Goal: Transaction & Acquisition: Book appointment/travel/reservation

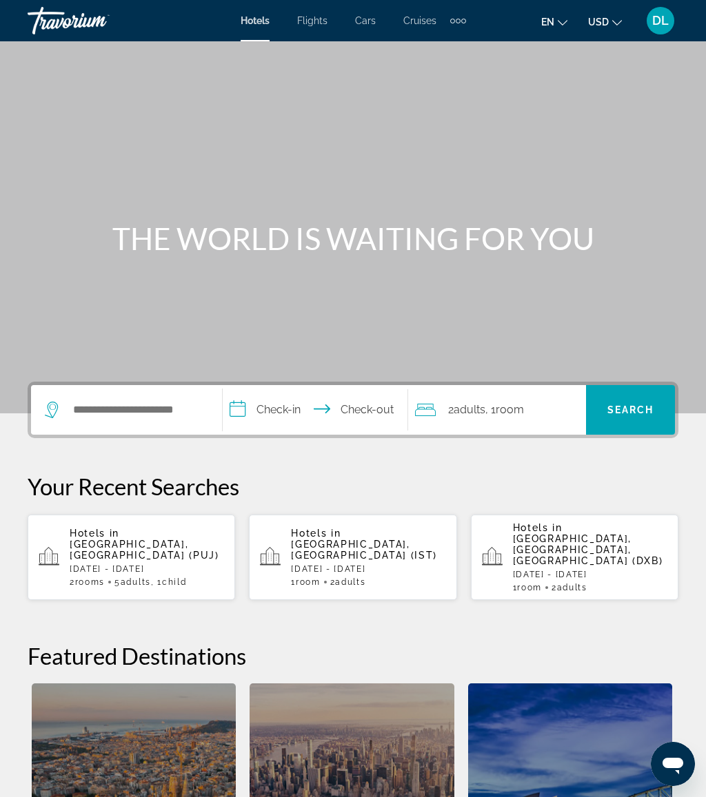
click at [140, 388] on div "Search widget" at bounding box center [126, 410] width 163 height 50
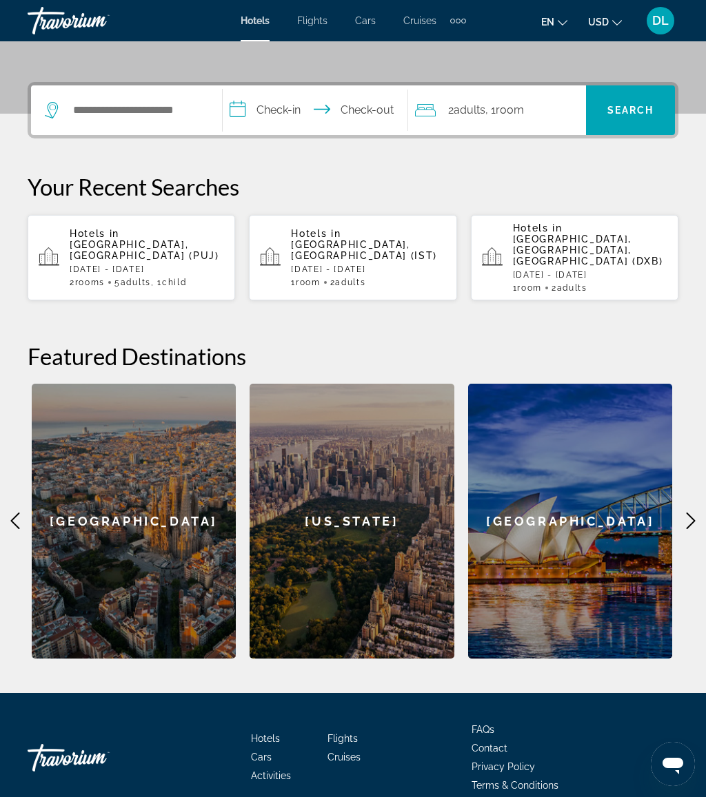
scroll to position [336, 0]
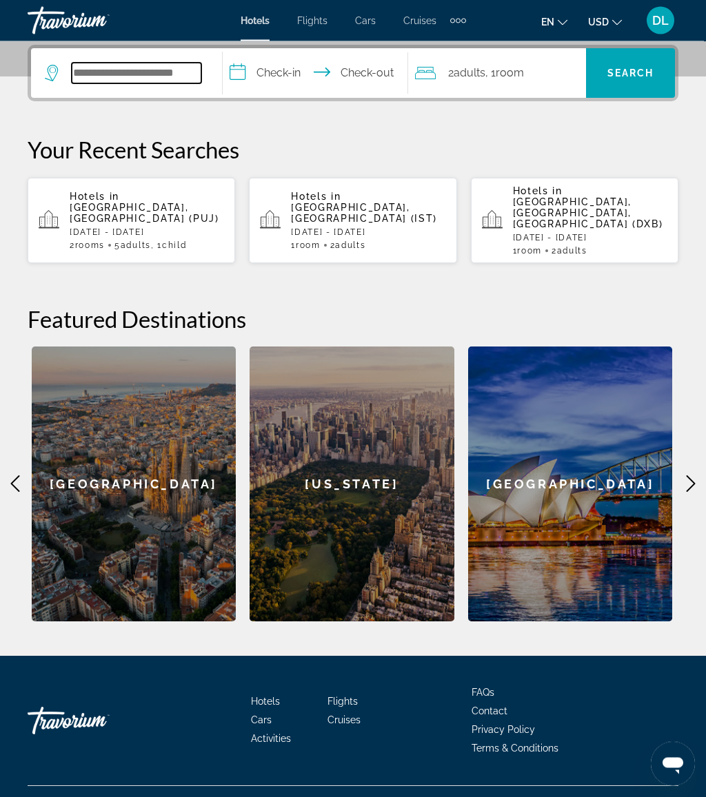
click at [188, 77] on input "Search hotel destination" at bounding box center [137, 73] width 130 height 21
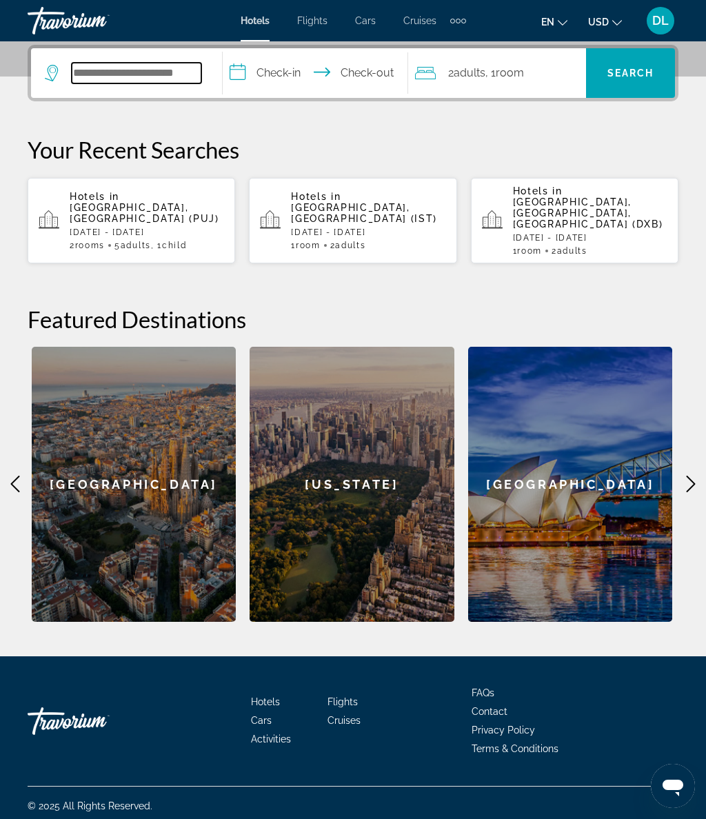
scroll to position [331, 0]
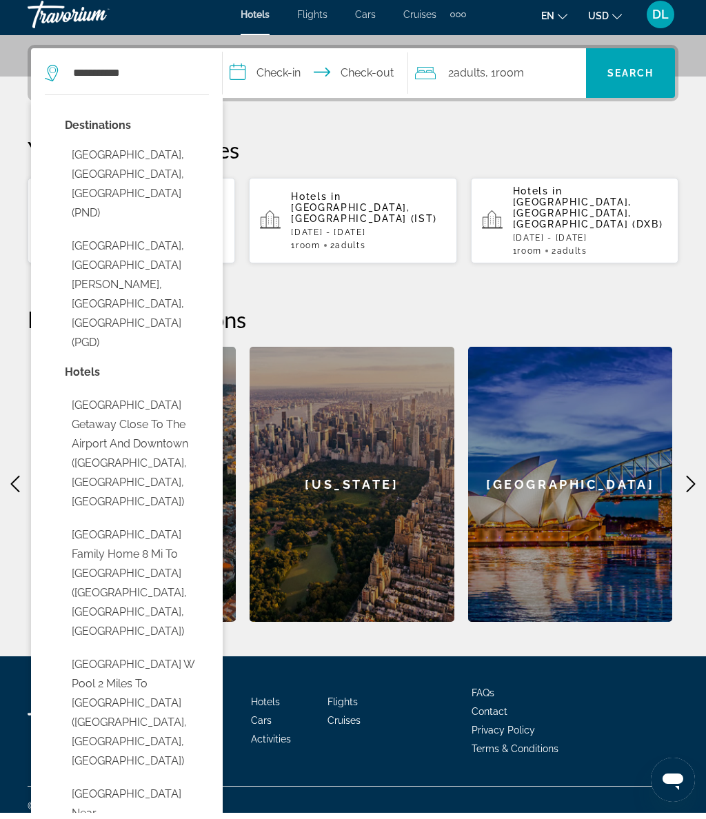
click at [172, 239] on button "[GEOGRAPHIC_DATA], [GEOGRAPHIC_DATA][PERSON_NAME], [GEOGRAPHIC_DATA], [GEOGRAPH…" at bounding box center [137, 300] width 144 height 123
type input "**********"
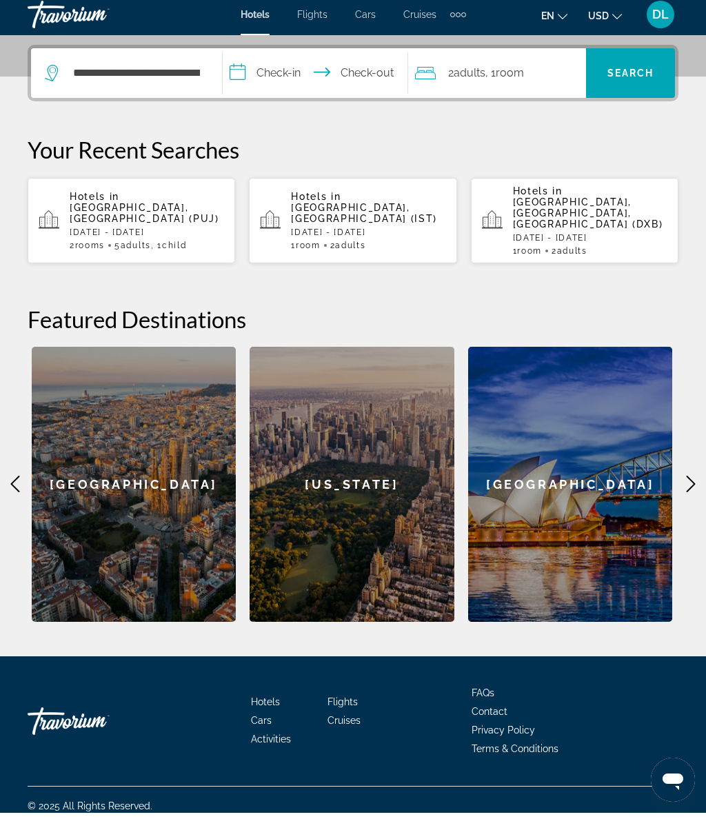
click at [283, 71] on input "**********" at bounding box center [318, 81] width 190 height 54
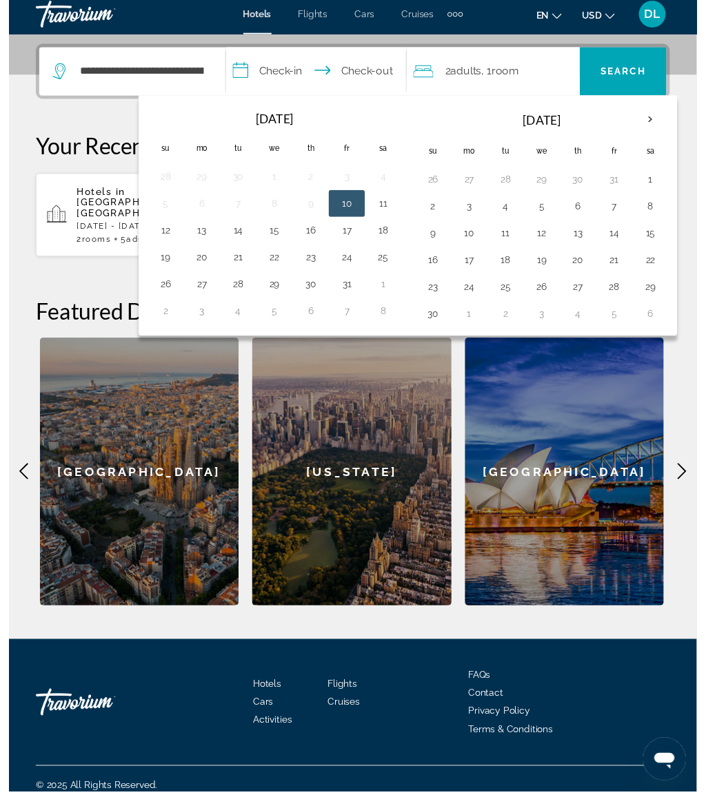
scroll to position [352, 0]
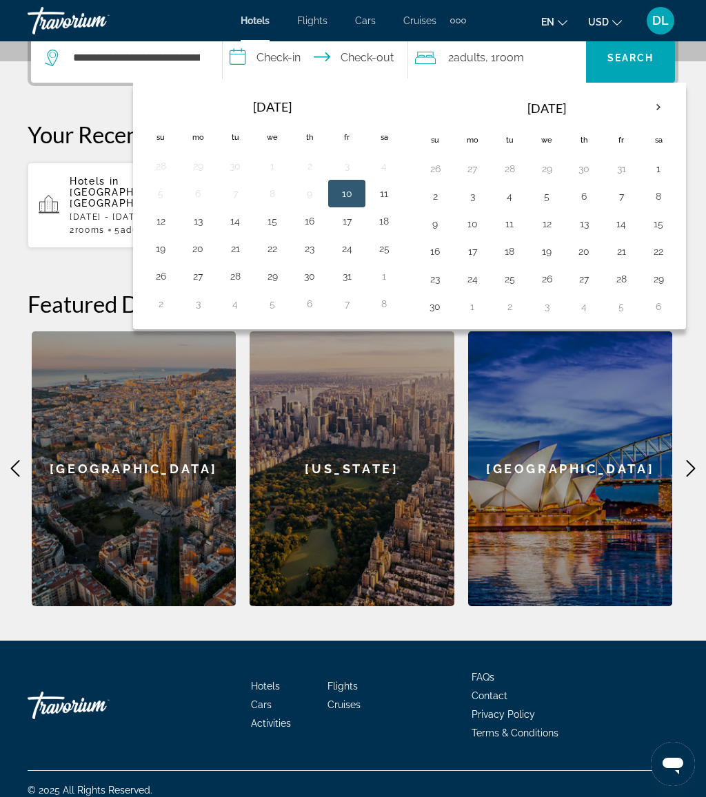
click at [314, 253] on button "23" at bounding box center [309, 248] width 22 height 19
click at [354, 247] on button "24" at bounding box center [347, 248] width 22 height 19
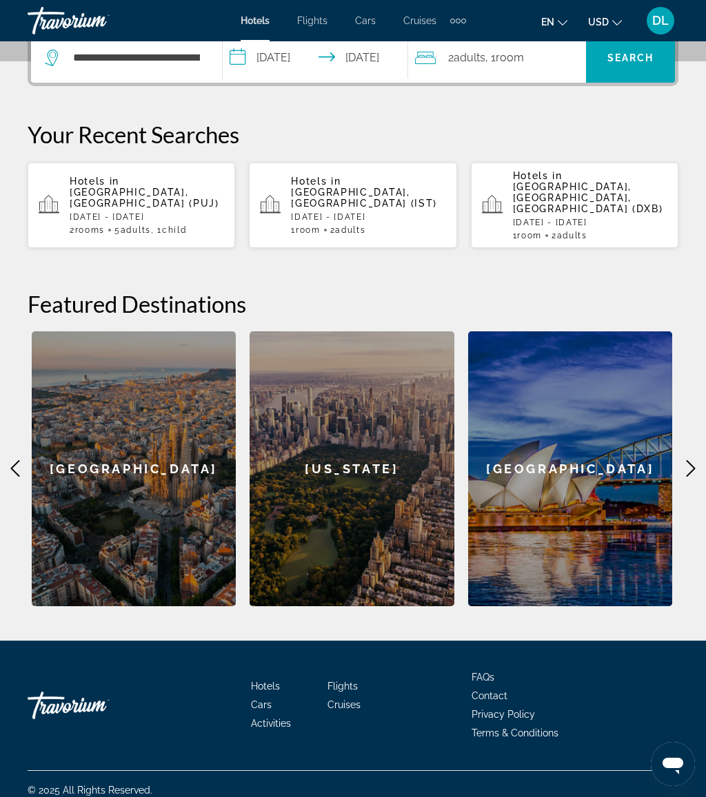
click at [325, 65] on input "**********" at bounding box center [318, 60] width 190 height 54
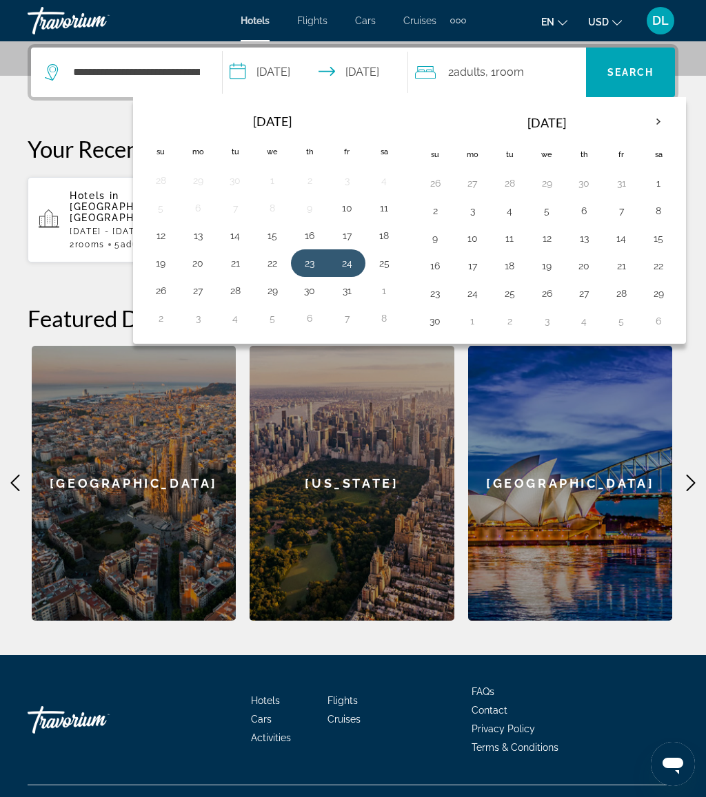
scroll to position [337, 0]
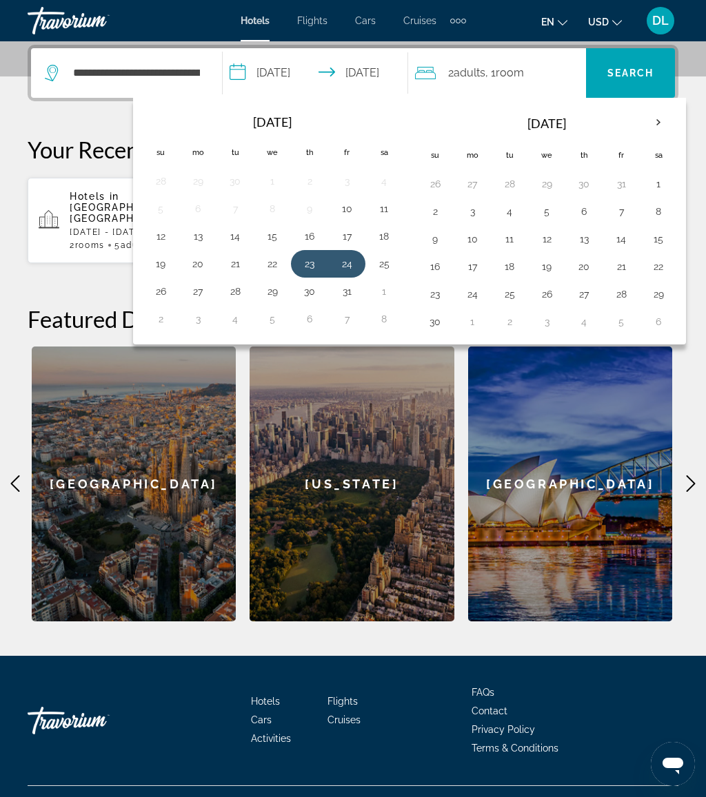
click at [349, 272] on button "24" at bounding box center [347, 263] width 22 height 19
click at [172, 296] on button "26" at bounding box center [161, 291] width 22 height 19
type input "**********"
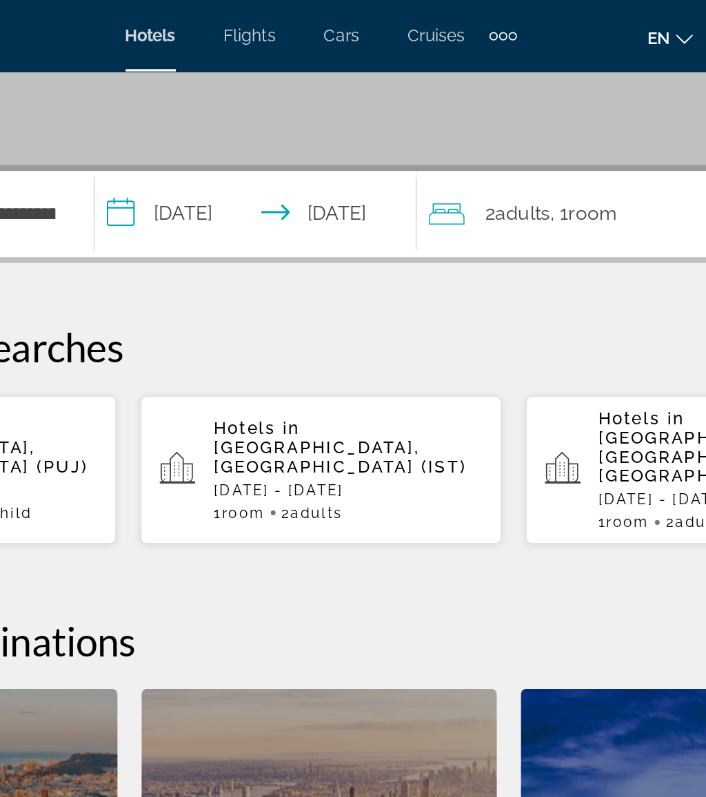
scroll to position [183, 0]
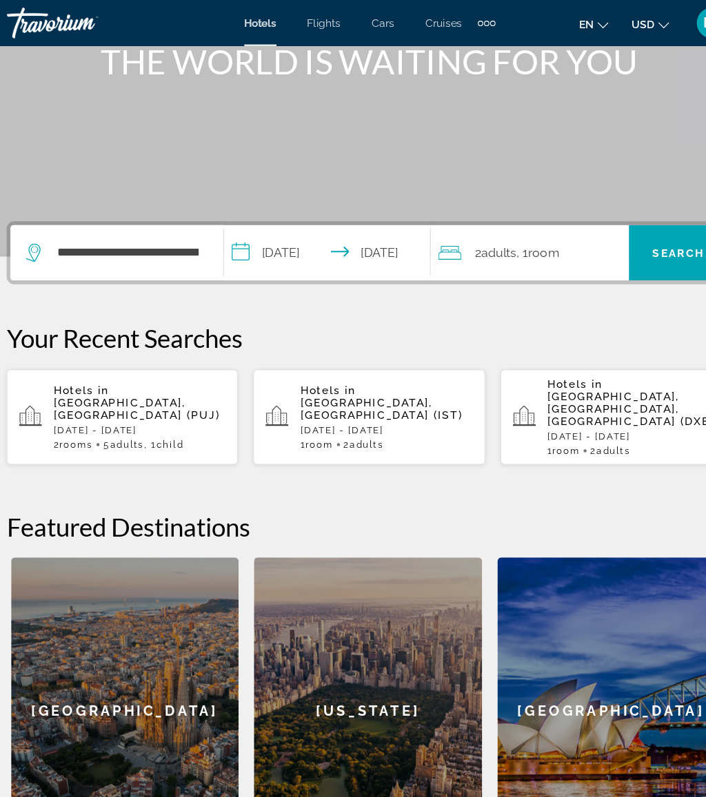
click at [609, 225] on span "Search" at bounding box center [630, 226] width 47 height 11
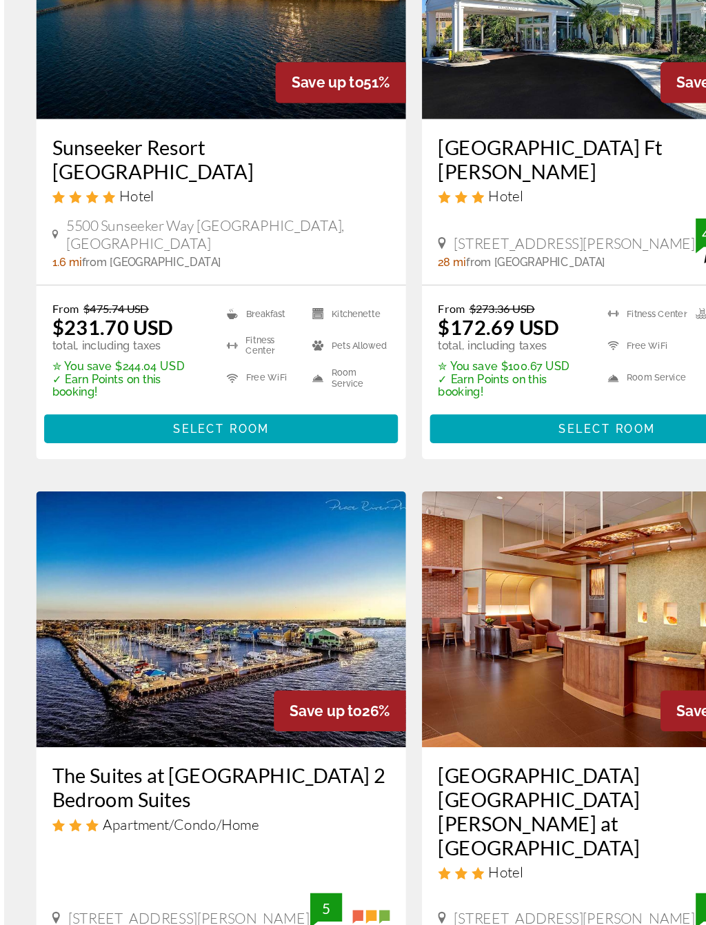
scroll to position [166, 0]
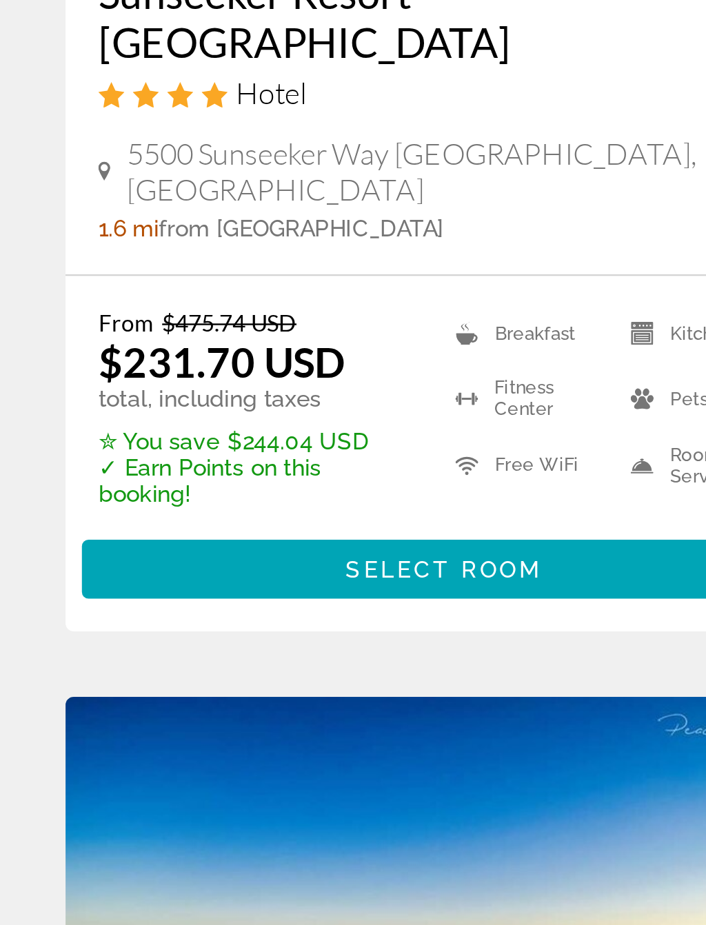
click at [199, 488] on span "Select Room" at bounding box center [186, 493] width 83 height 11
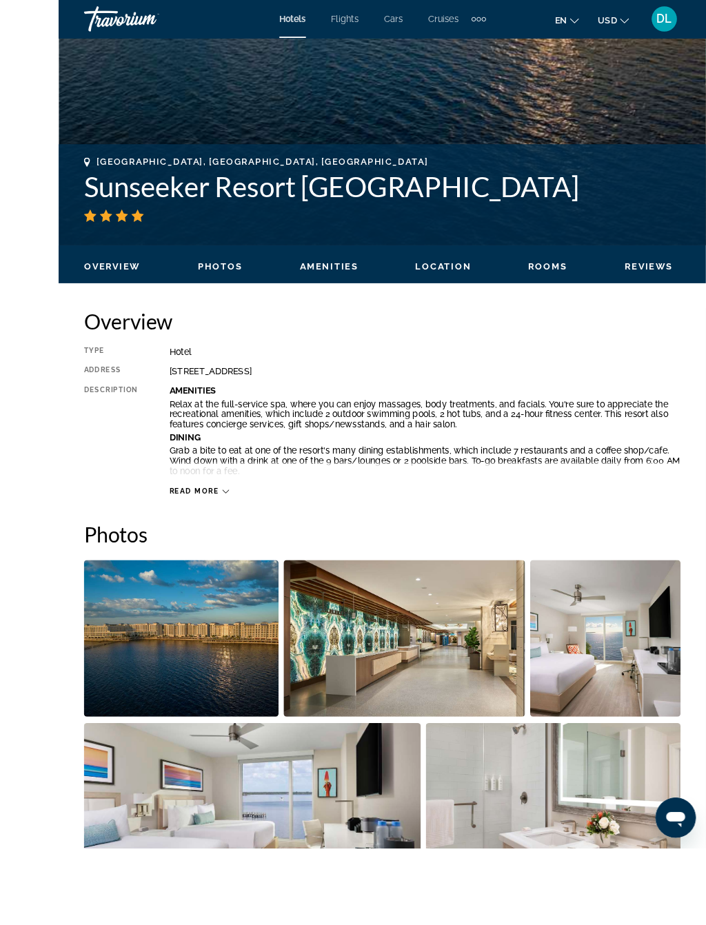
scroll to position [509, 0]
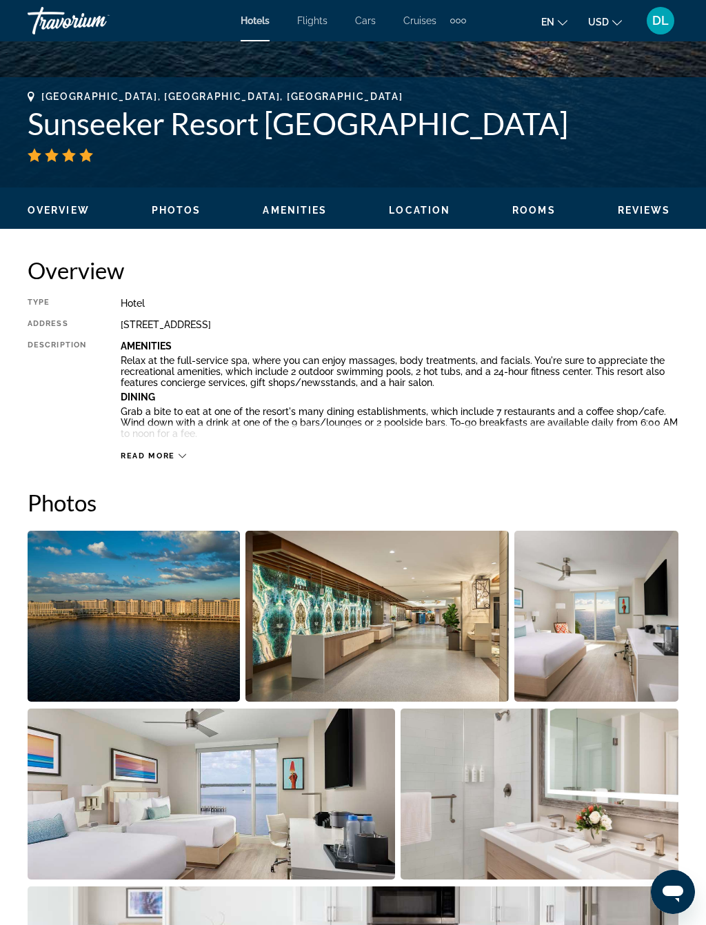
click at [175, 622] on img "Open full-screen image slider" at bounding box center [134, 616] width 212 height 171
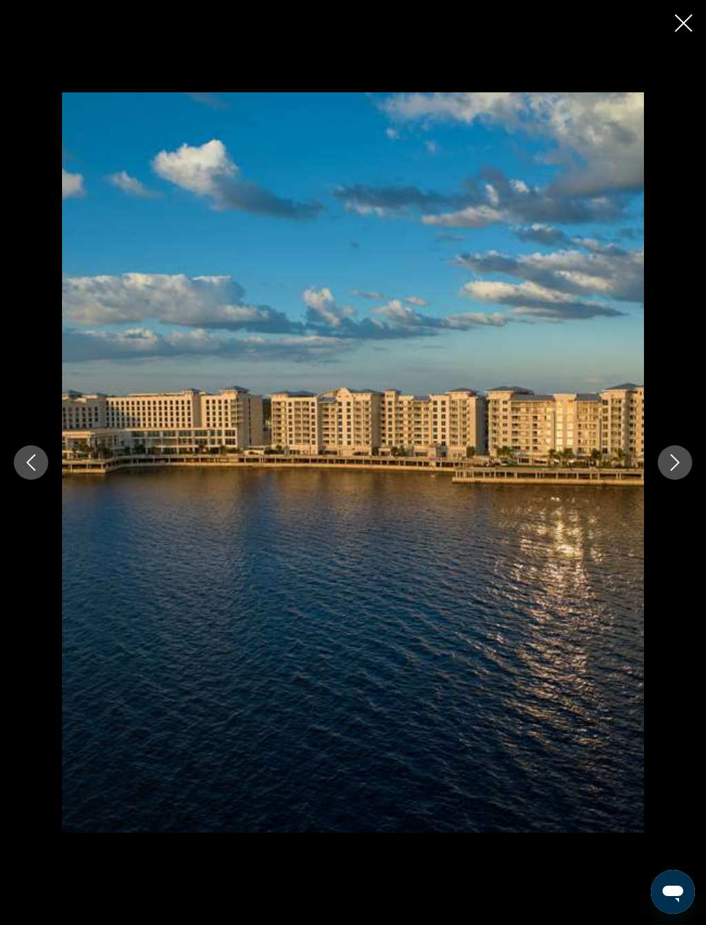
click at [675, 456] on icon "Next image" at bounding box center [674, 462] width 17 height 17
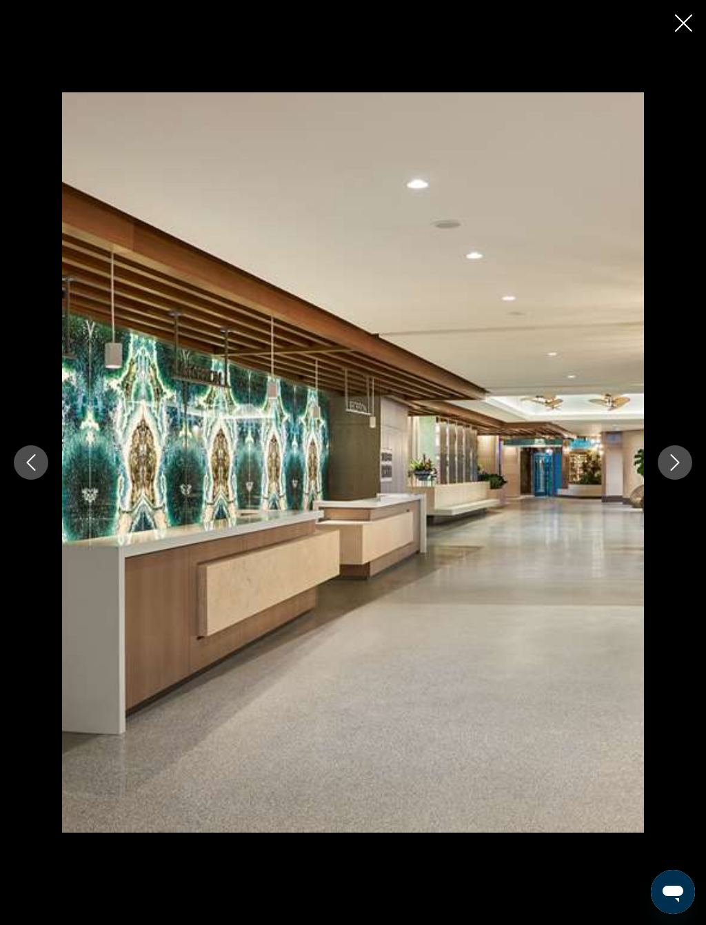
click at [669, 462] on icon "Next image" at bounding box center [674, 462] width 17 height 17
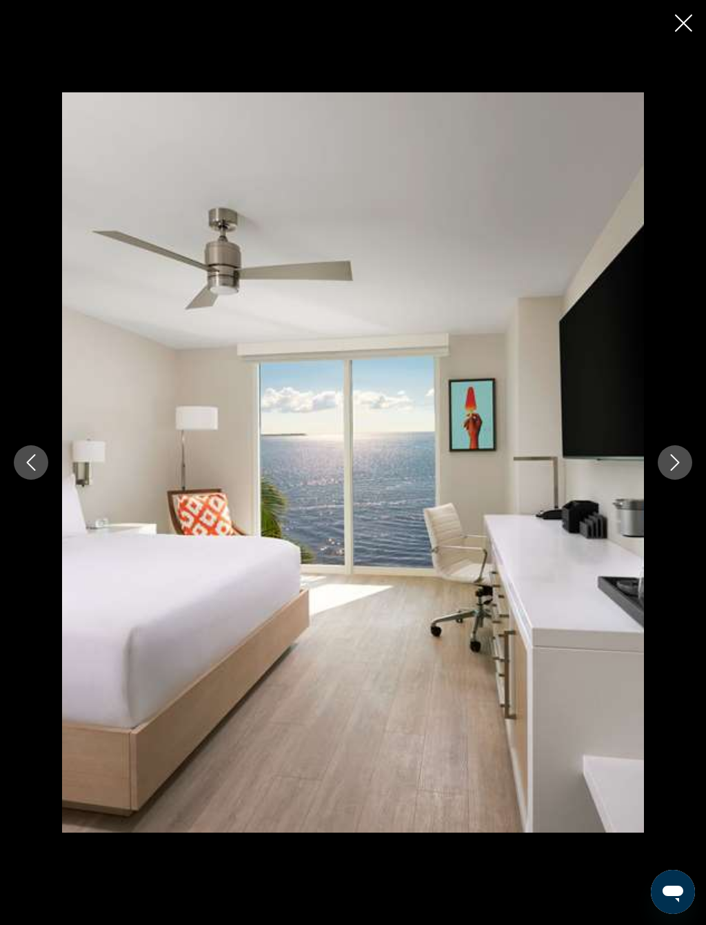
click at [668, 478] on button "Next image" at bounding box center [674, 462] width 34 height 34
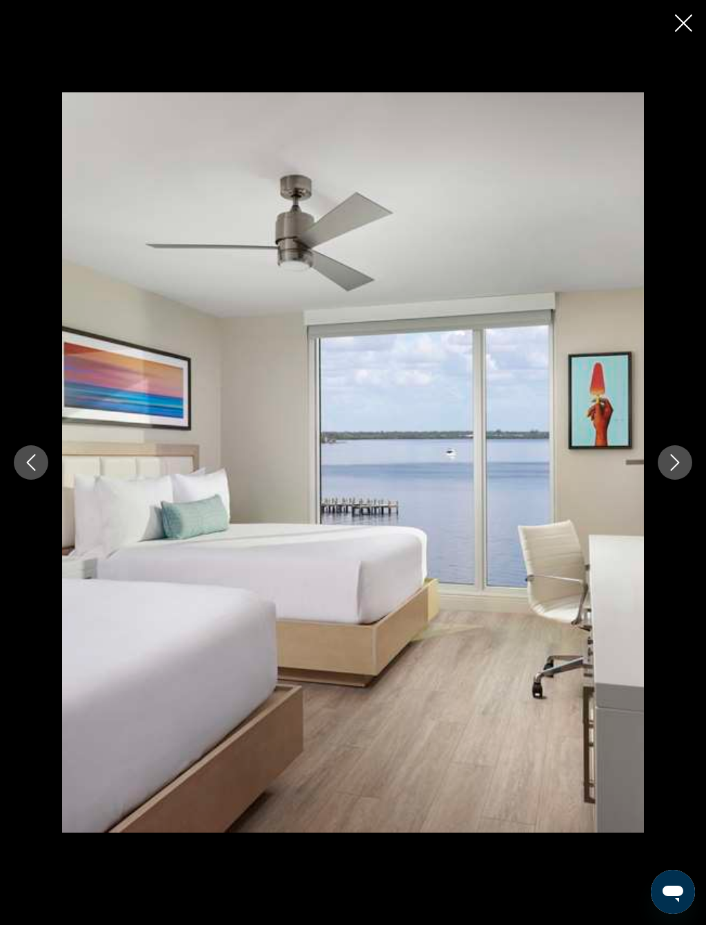
click at [677, 465] on icon "Next image" at bounding box center [674, 462] width 17 height 17
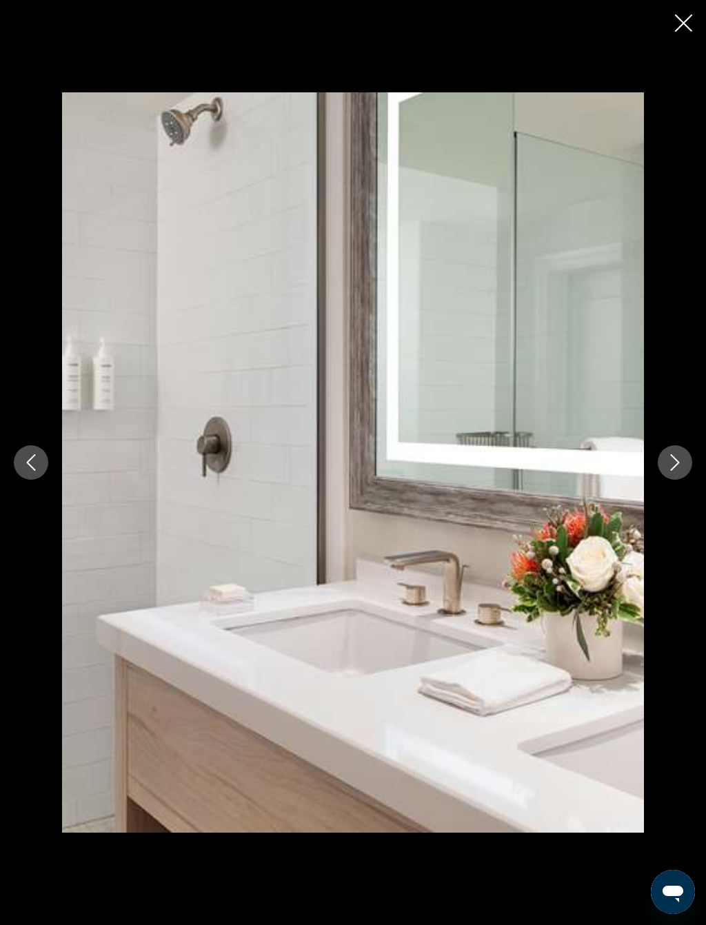
click at [683, 467] on button "Next image" at bounding box center [674, 462] width 34 height 34
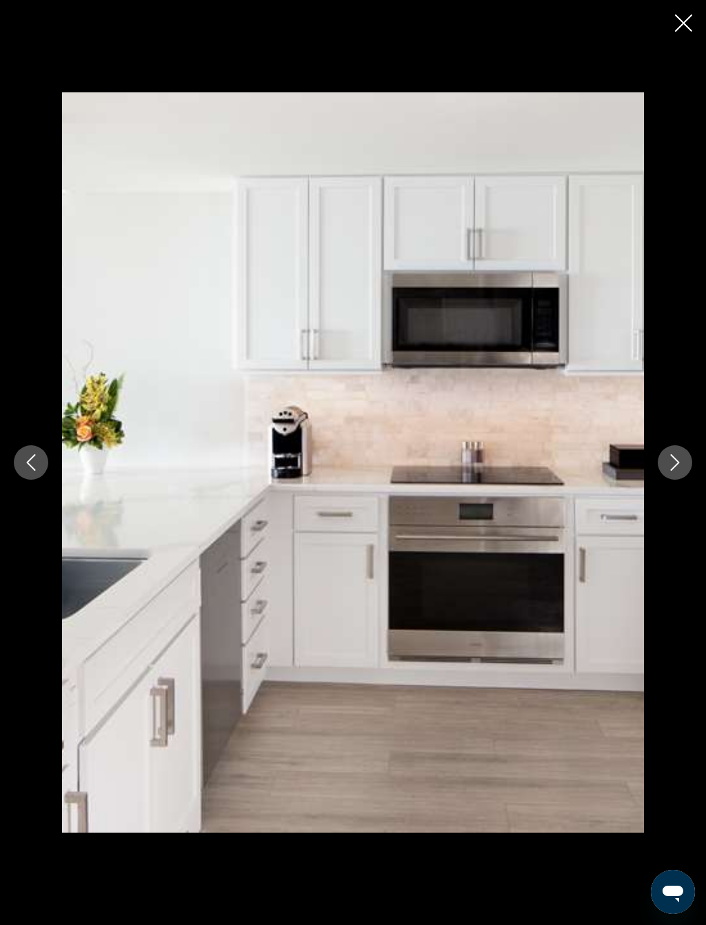
click at [679, 462] on icon "Next image" at bounding box center [674, 462] width 17 height 17
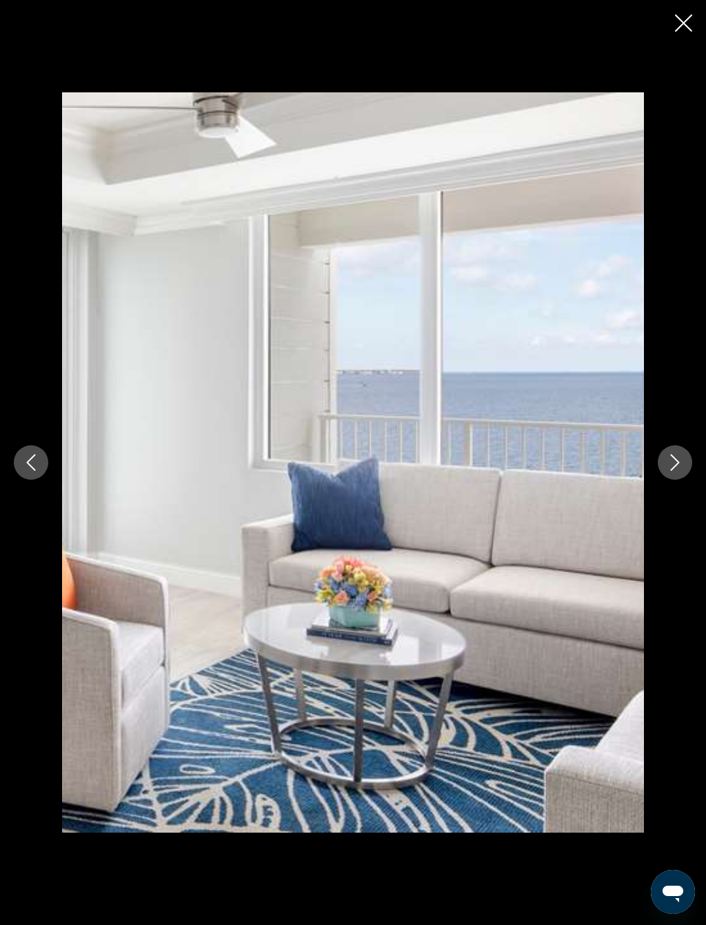
click at [684, 458] on button "Next image" at bounding box center [674, 462] width 34 height 34
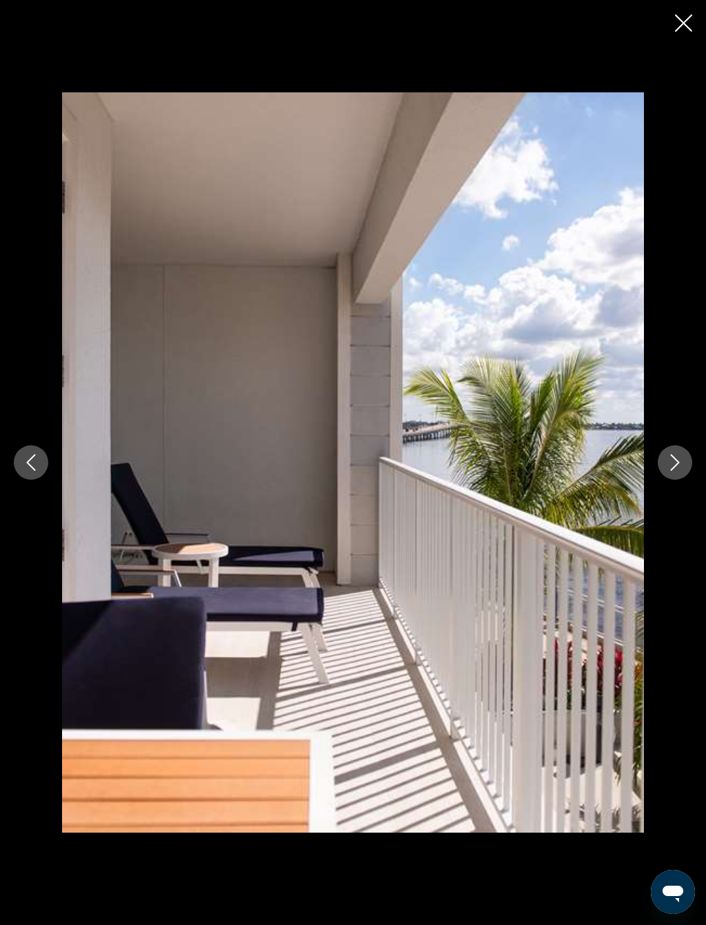
click at [677, 447] on button "Next image" at bounding box center [674, 462] width 34 height 34
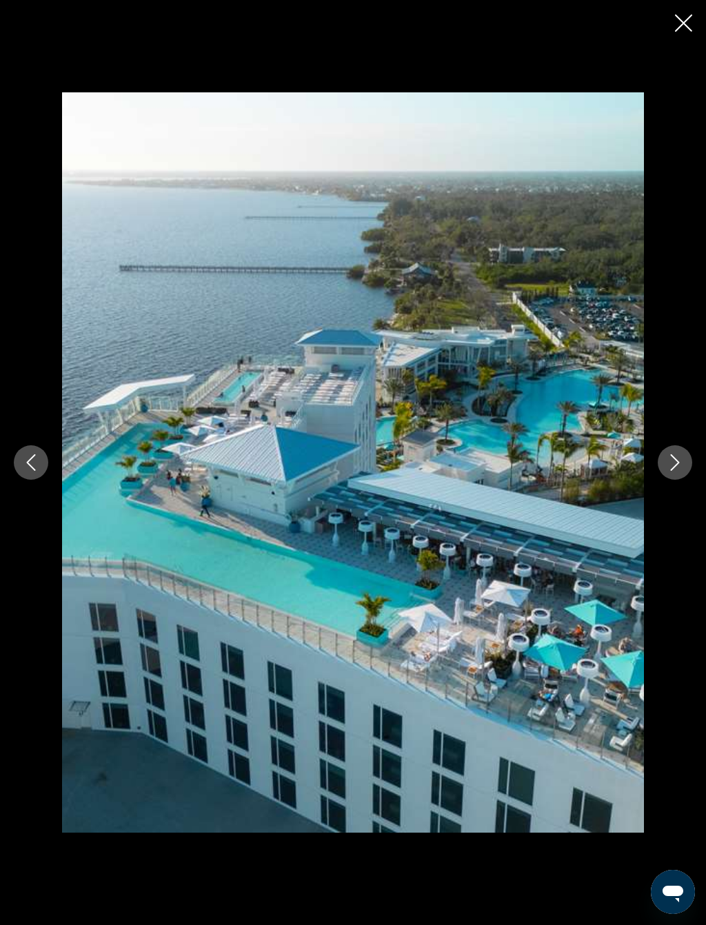
click at [672, 458] on icon "Next image" at bounding box center [674, 462] width 17 height 17
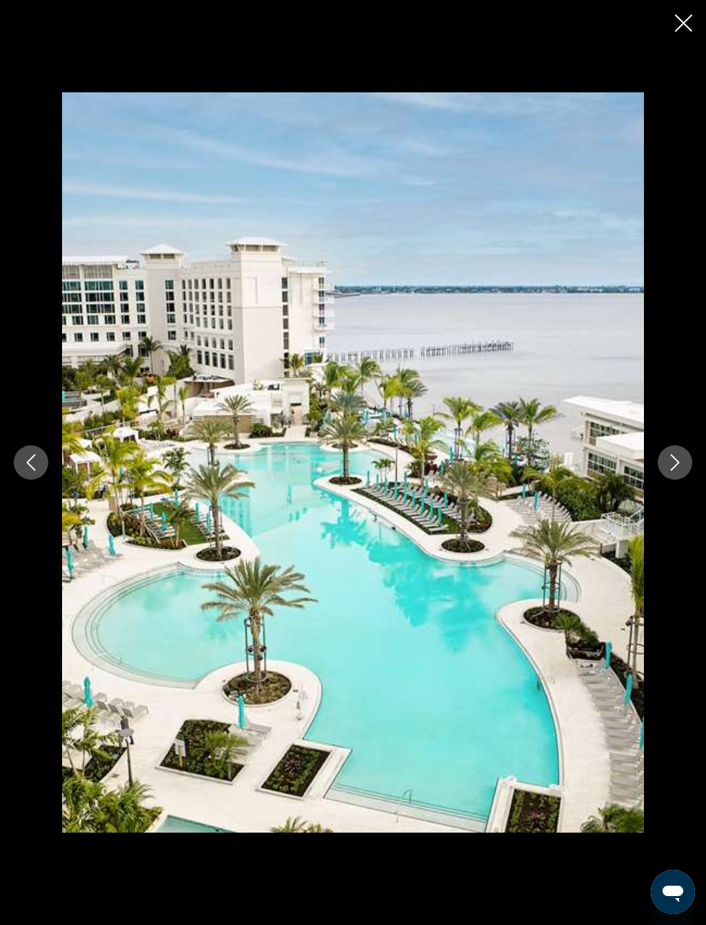
click at [668, 451] on button "Next image" at bounding box center [674, 462] width 34 height 34
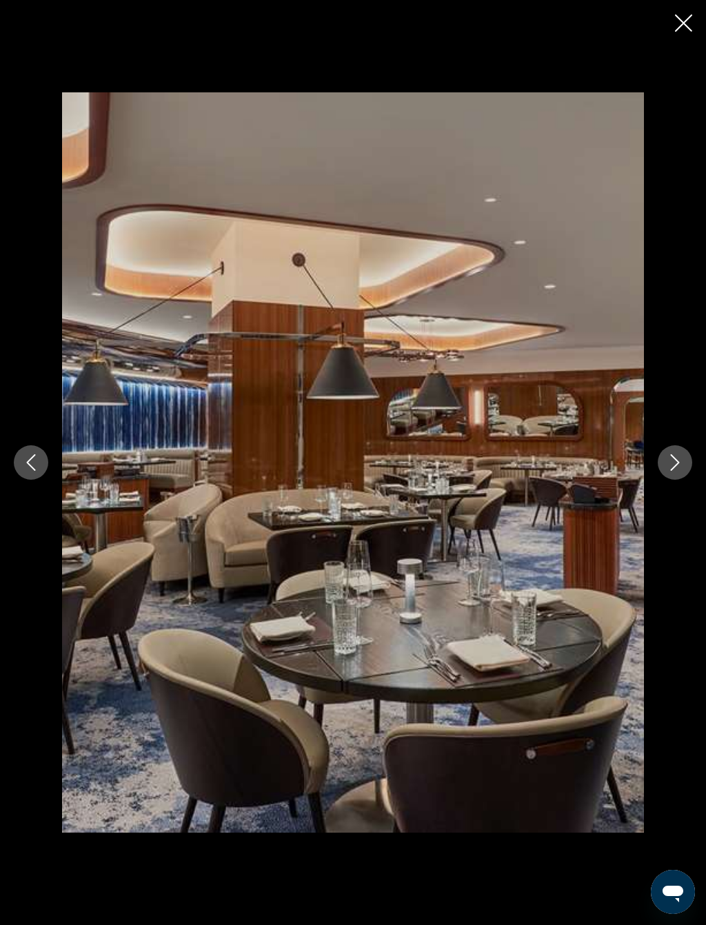
click at [659, 456] on button "Next image" at bounding box center [674, 462] width 34 height 34
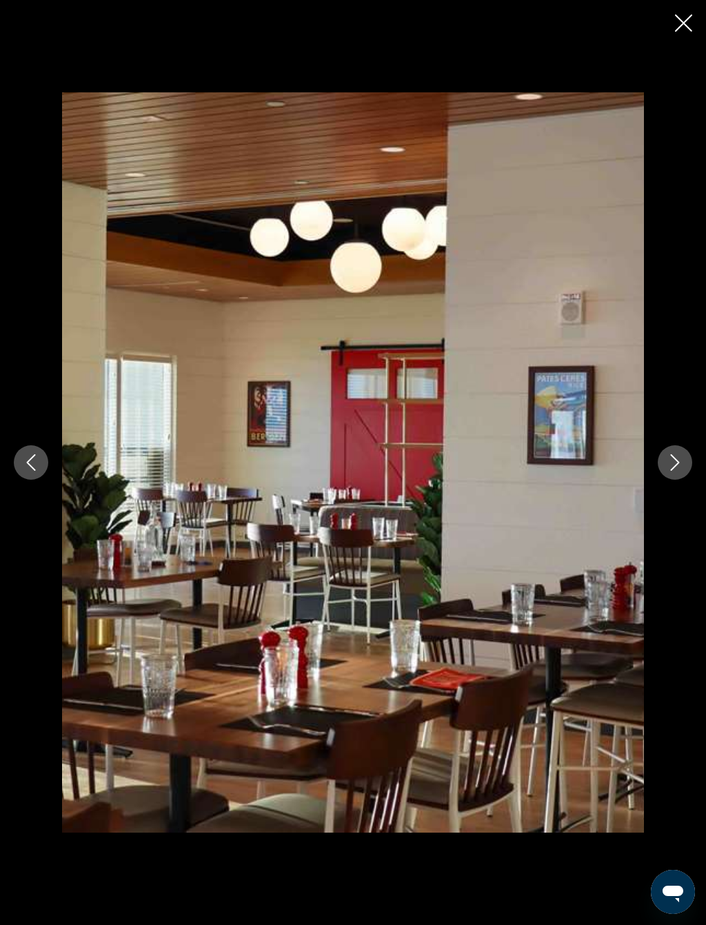
click at [672, 457] on icon "Next image" at bounding box center [674, 462] width 17 height 17
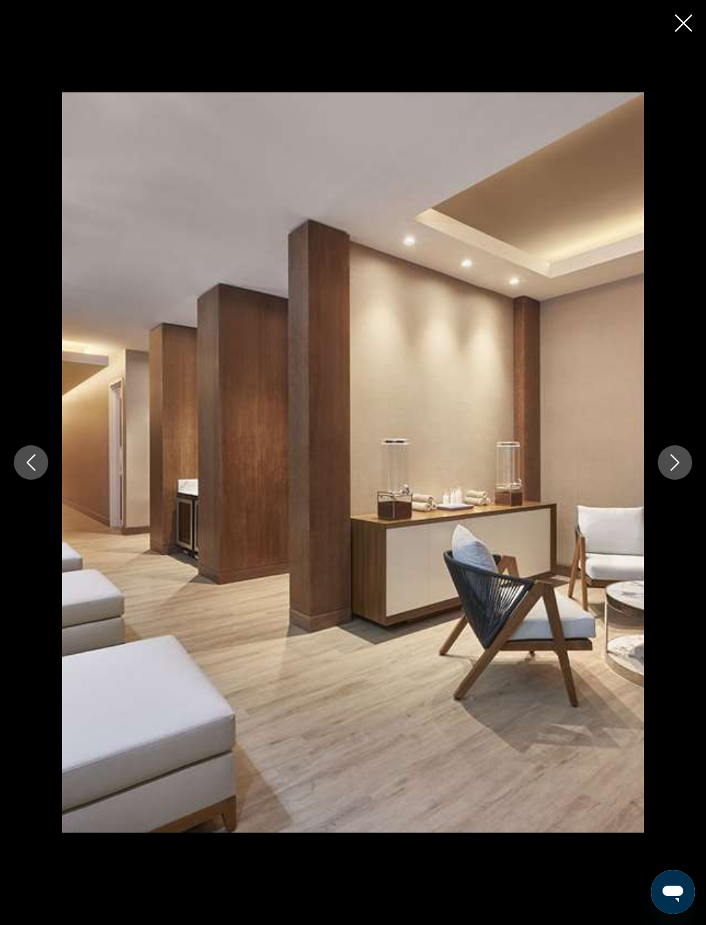
click at [675, 462] on icon "Next image" at bounding box center [674, 462] width 17 height 17
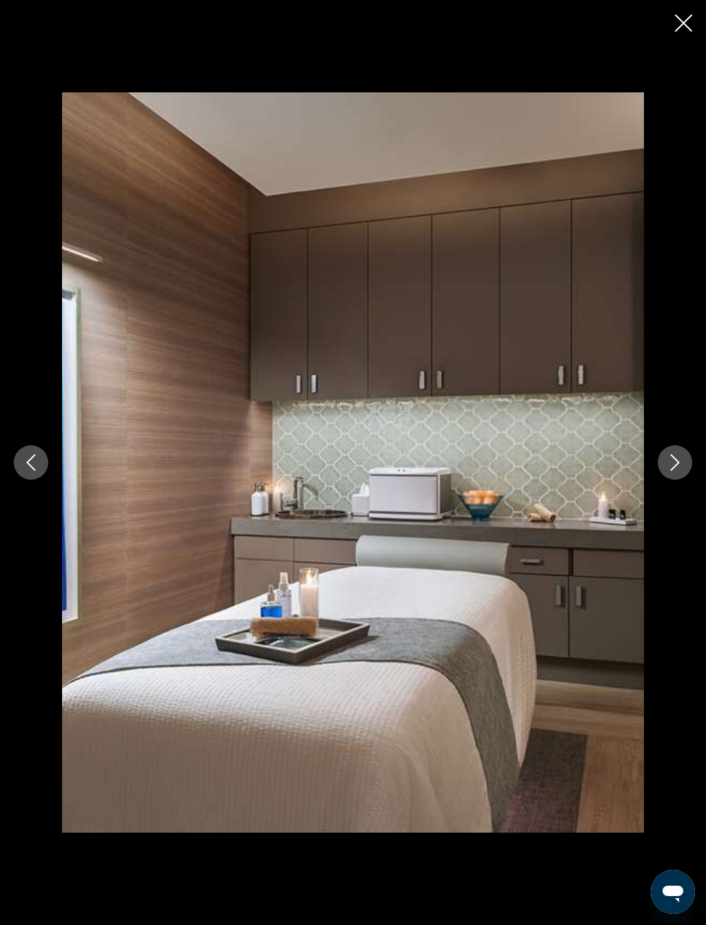
click at [677, 461] on icon "Next image" at bounding box center [675, 462] width 9 height 17
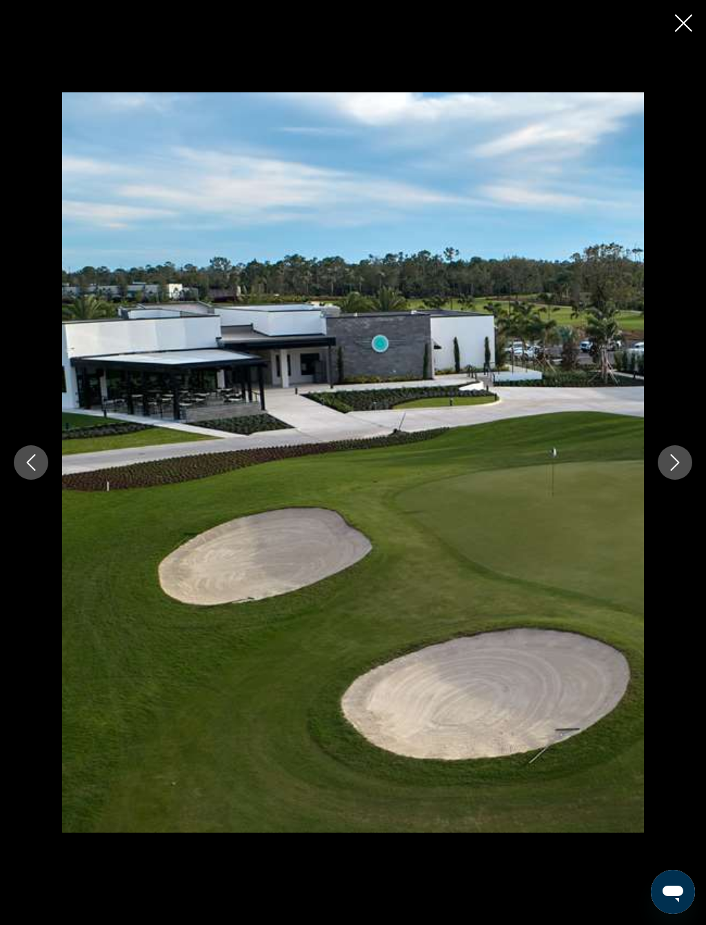
click at [679, 453] on button "Next image" at bounding box center [674, 462] width 34 height 34
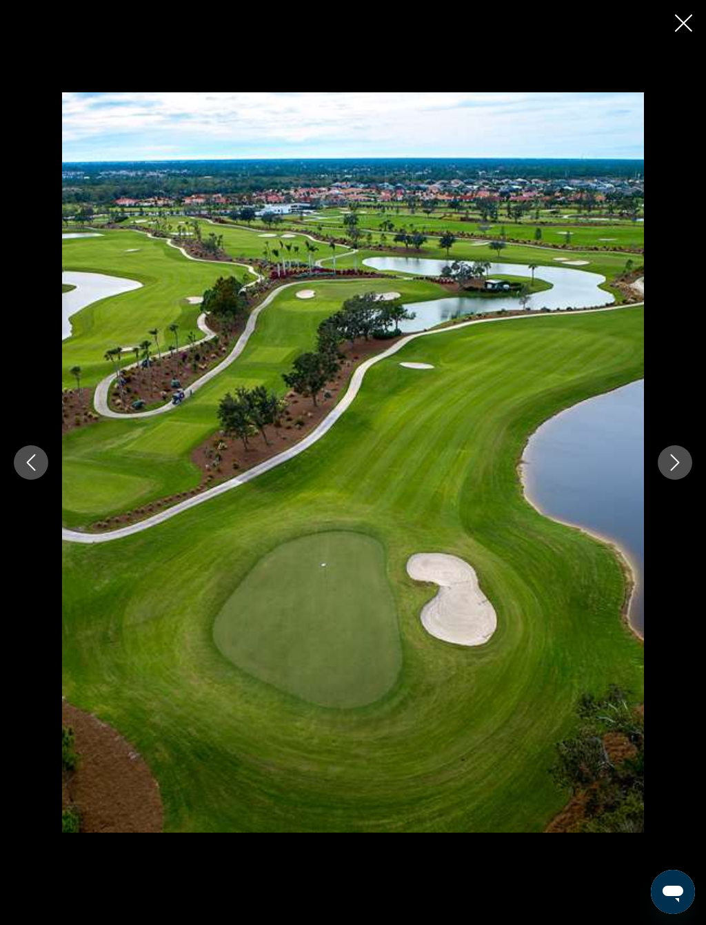
click at [674, 456] on icon "Next image" at bounding box center [674, 462] width 17 height 17
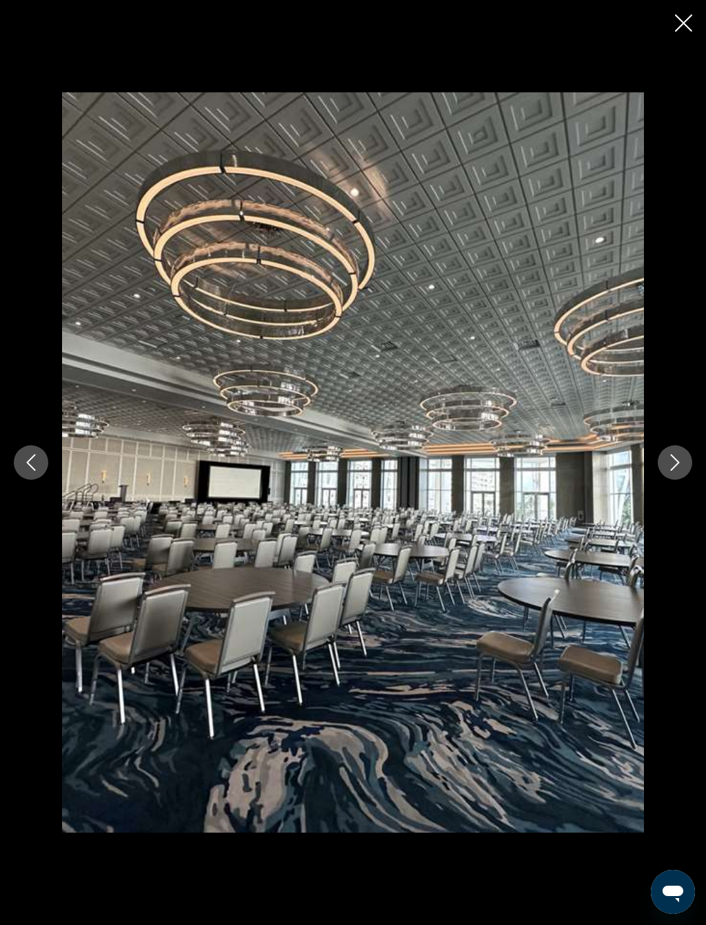
click at [673, 460] on icon "Next image" at bounding box center [674, 462] width 17 height 17
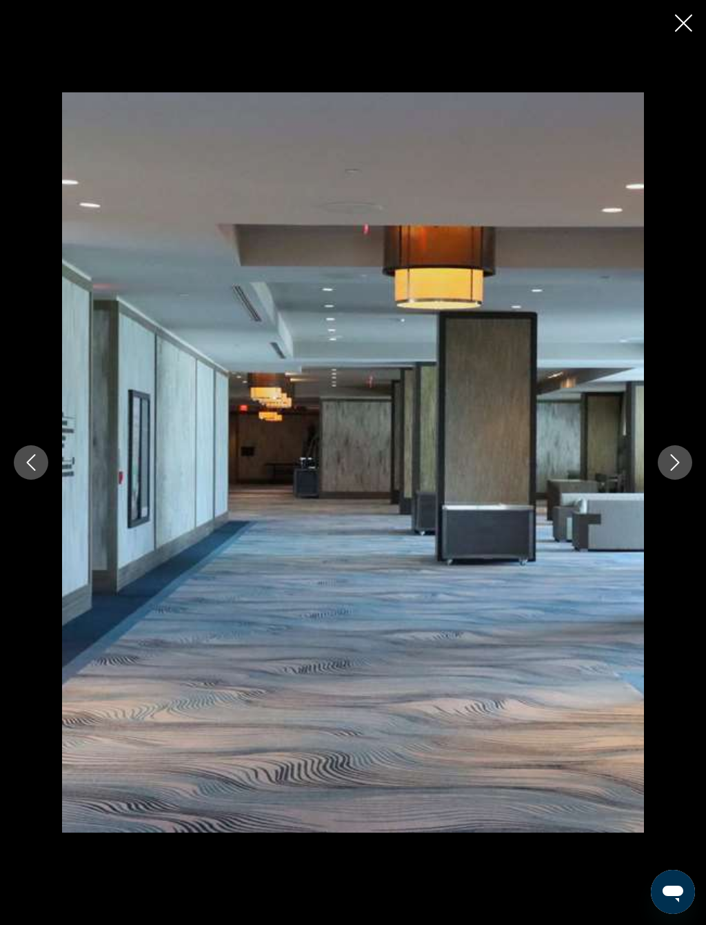
click at [675, 467] on icon "Next image" at bounding box center [674, 462] width 17 height 17
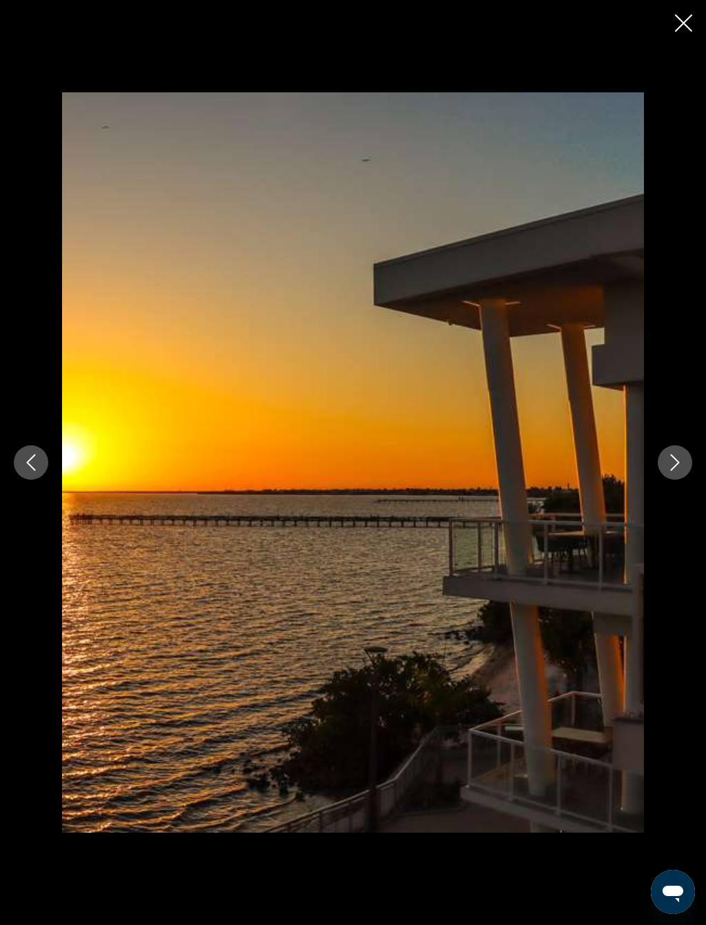
click at [682, 520] on div "prev next" at bounding box center [353, 462] width 706 height 740
click at [691, 15] on icon "Close slideshow" at bounding box center [683, 22] width 17 height 17
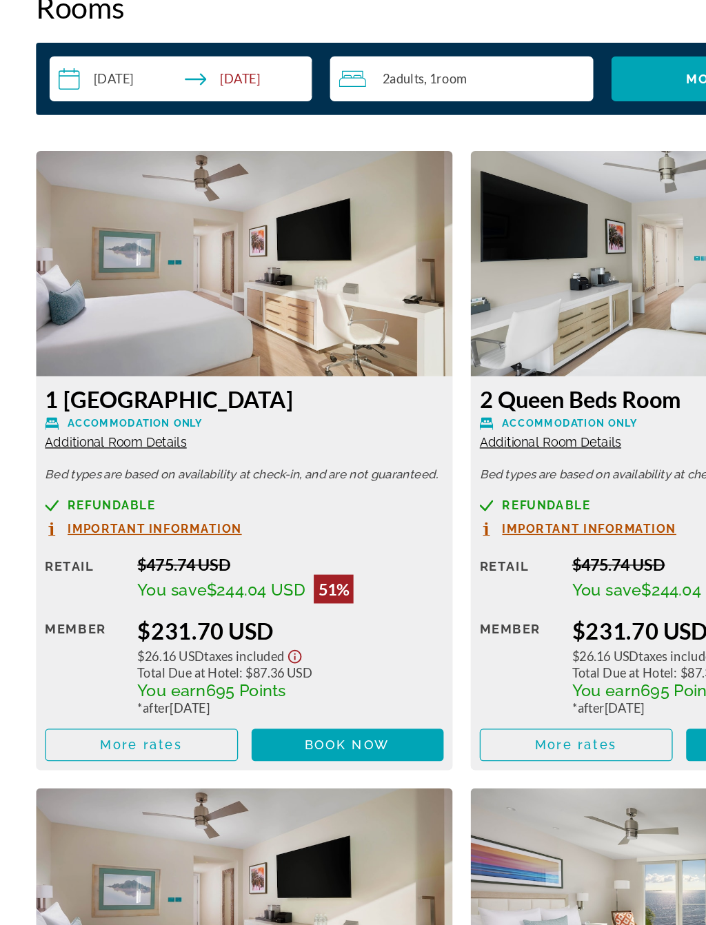
scroll to position [2266, 0]
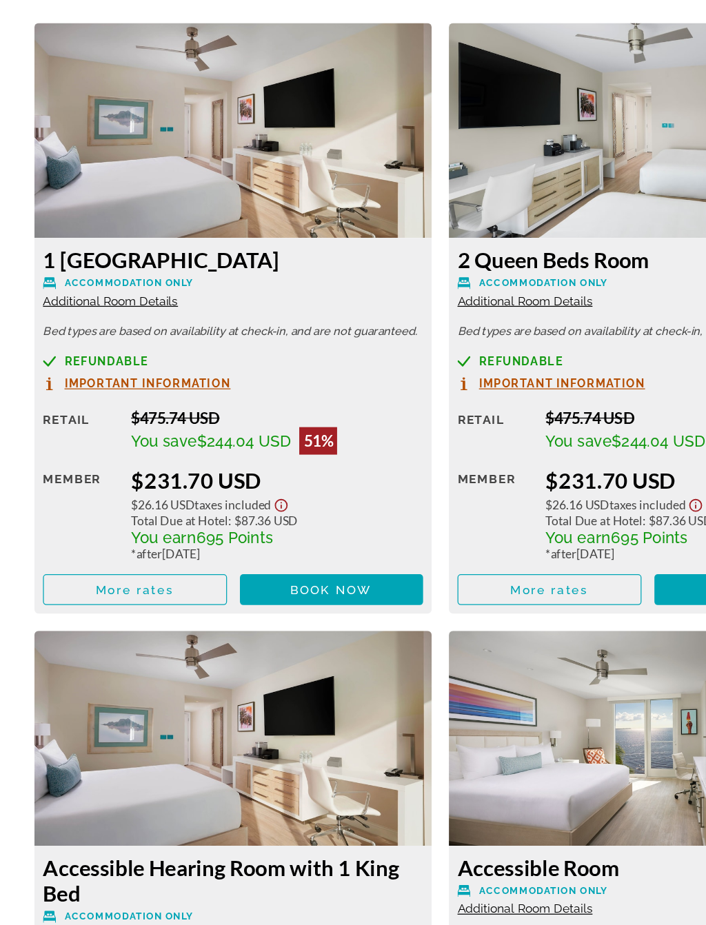
click at [265, 648] on span "Book now" at bounding box center [265, 653] width 65 height 11
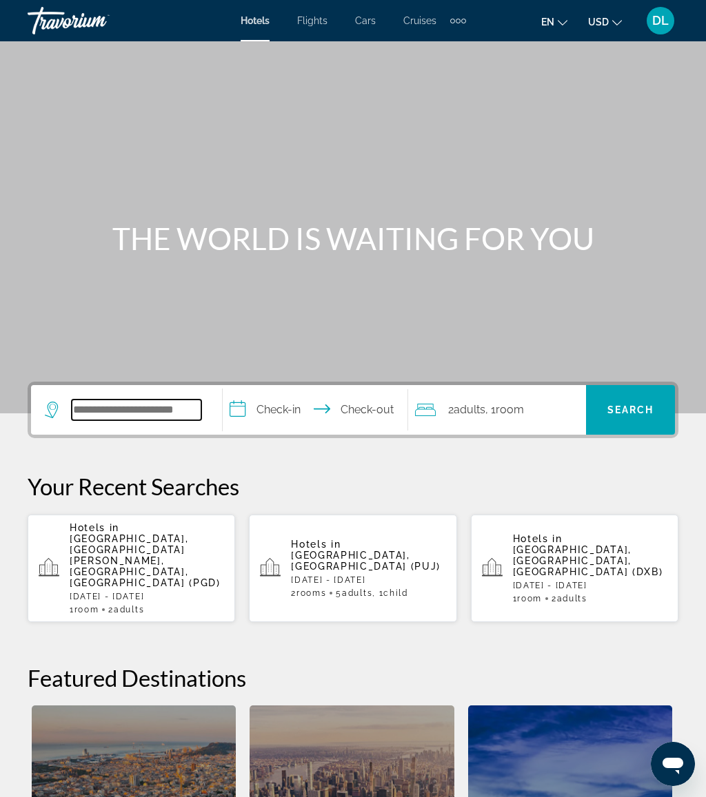
click at [174, 416] on input "Search hotel destination" at bounding box center [137, 410] width 130 height 21
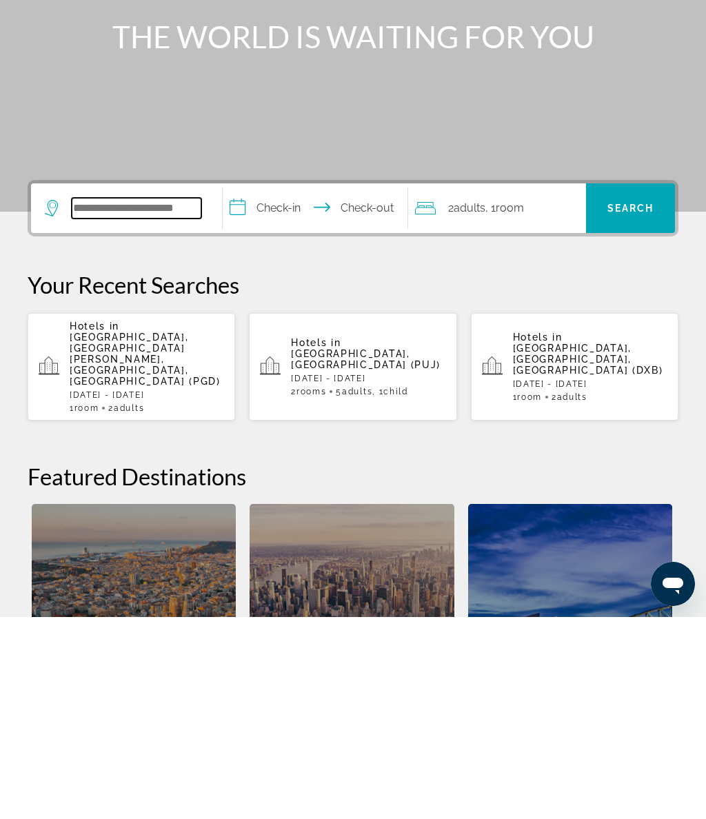
scroll to position [94, 0]
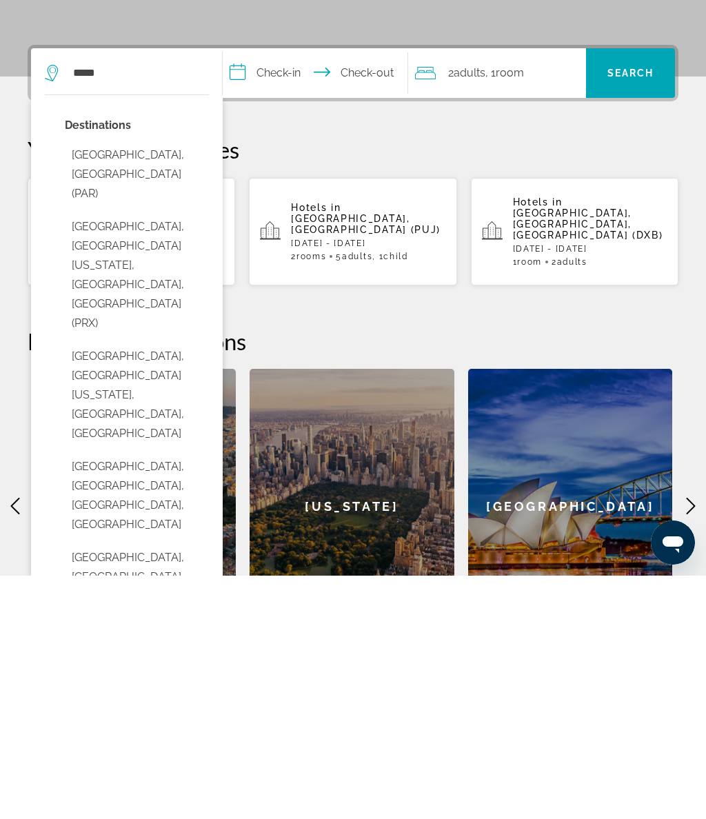
click at [182, 385] on button "[GEOGRAPHIC_DATA], [GEOGRAPHIC_DATA] (PAR)" at bounding box center [137, 417] width 144 height 65
type input "**********"
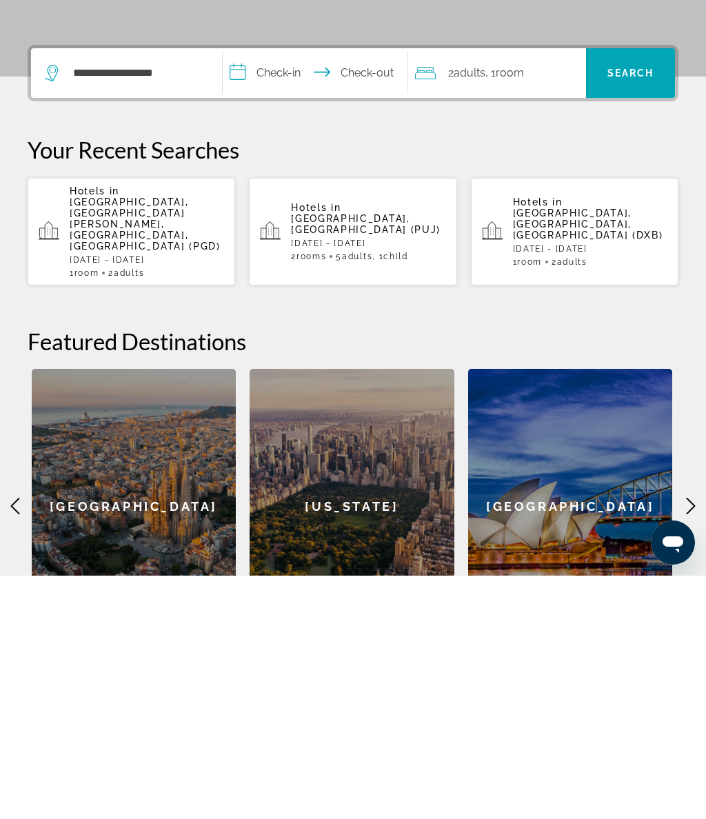
click at [287, 291] on input "**********" at bounding box center [318, 318] width 190 height 54
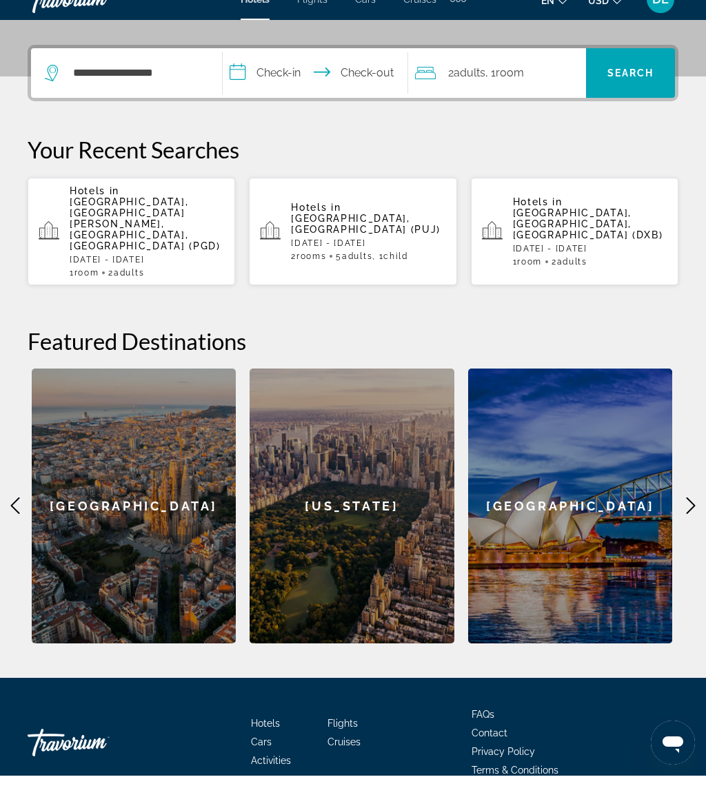
scroll to position [337, 0]
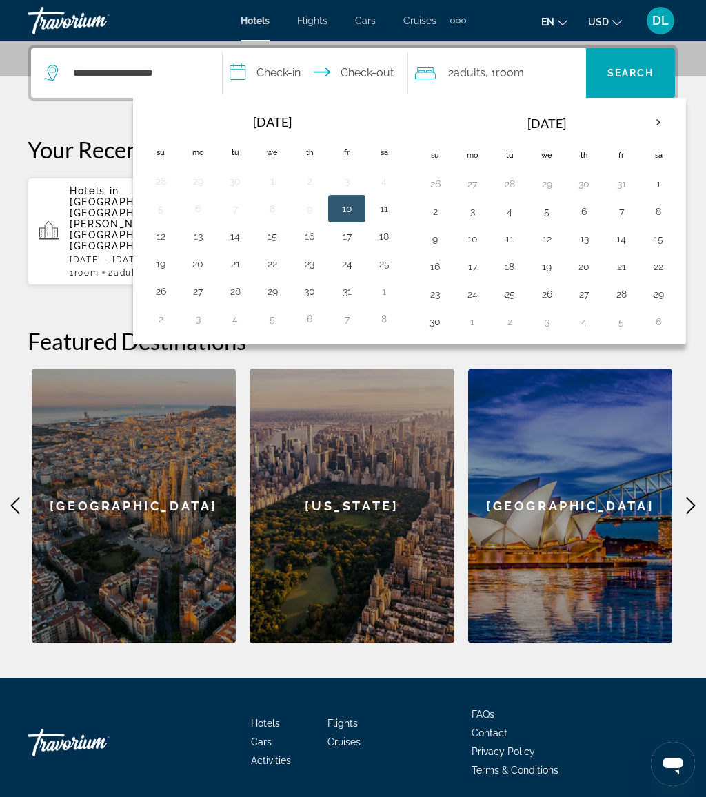
click at [556, 296] on button "26" at bounding box center [546, 294] width 22 height 19
click at [432, 329] on button "30" at bounding box center [435, 321] width 22 height 19
type input "**********"
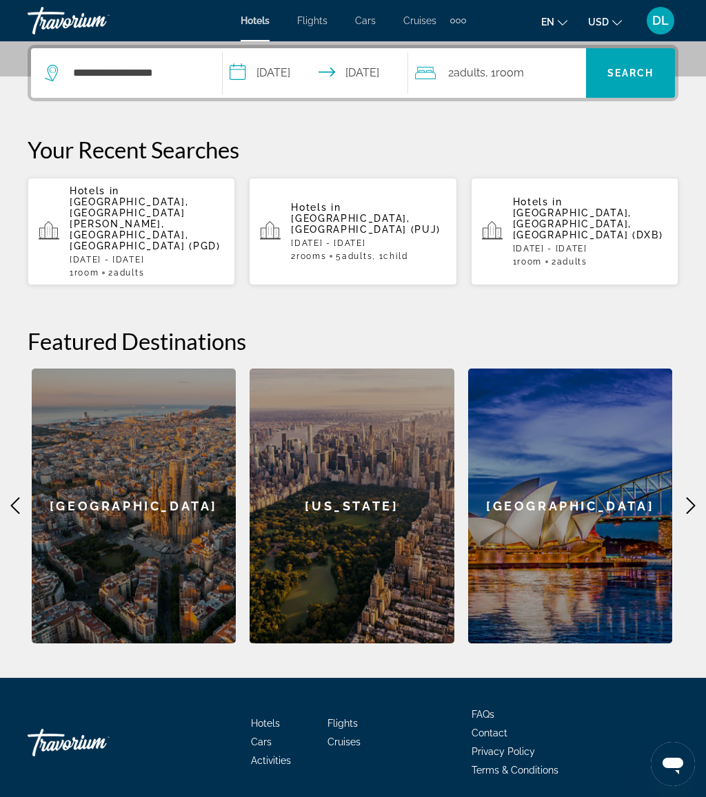
click at [638, 82] on span "Search" at bounding box center [630, 73] width 89 height 33
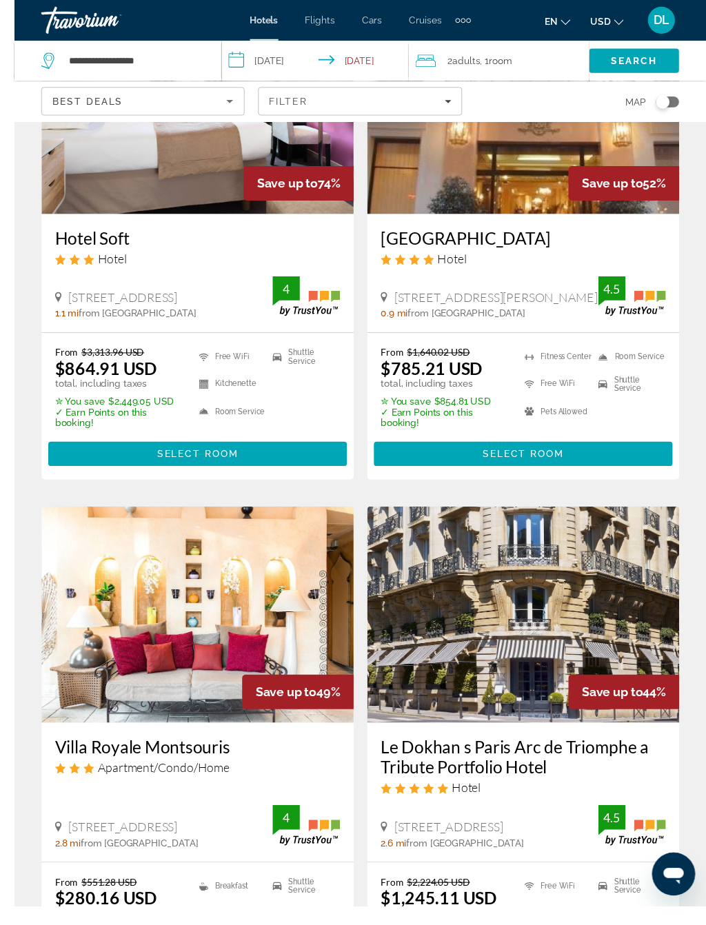
scroll to position [199, 0]
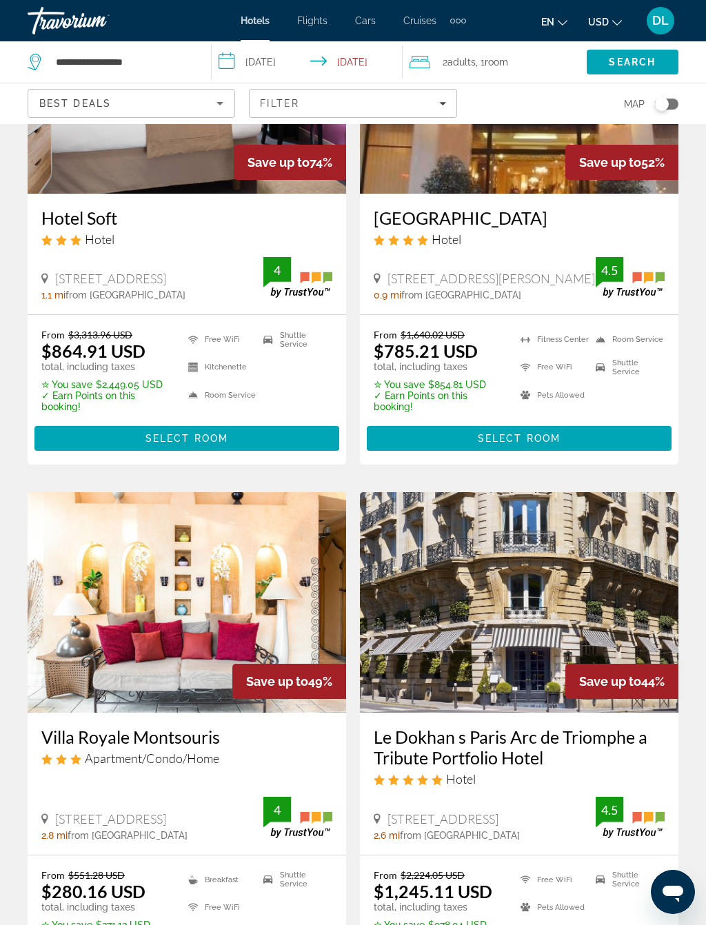
click at [606, 439] on span "Main content" at bounding box center [519, 438] width 305 height 33
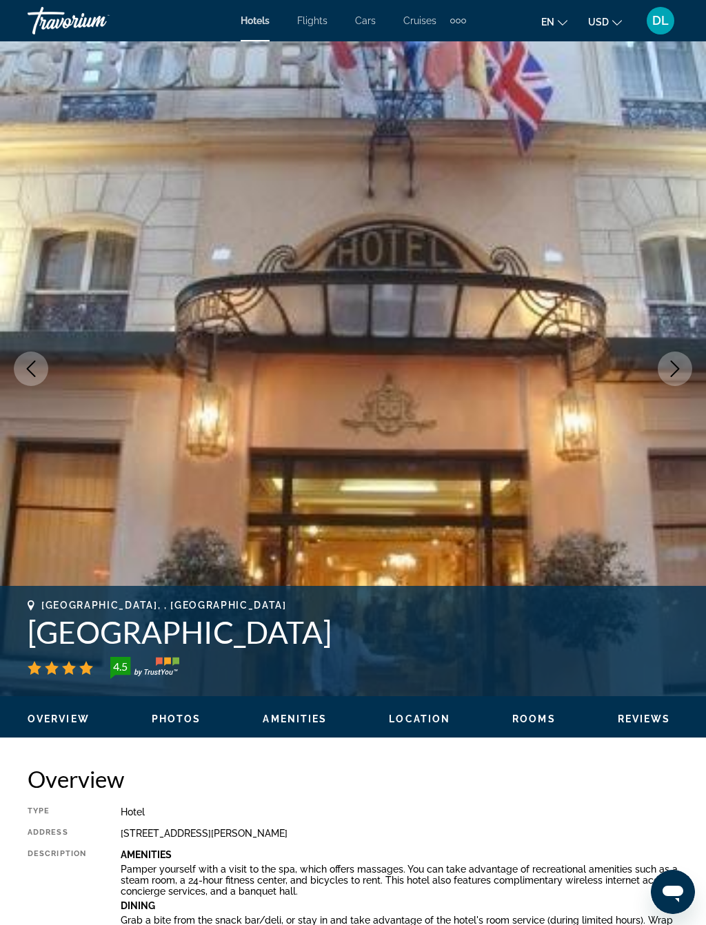
click at [671, 365] on icon "Next image" at bounding box center [674, 368] width 17 height 17
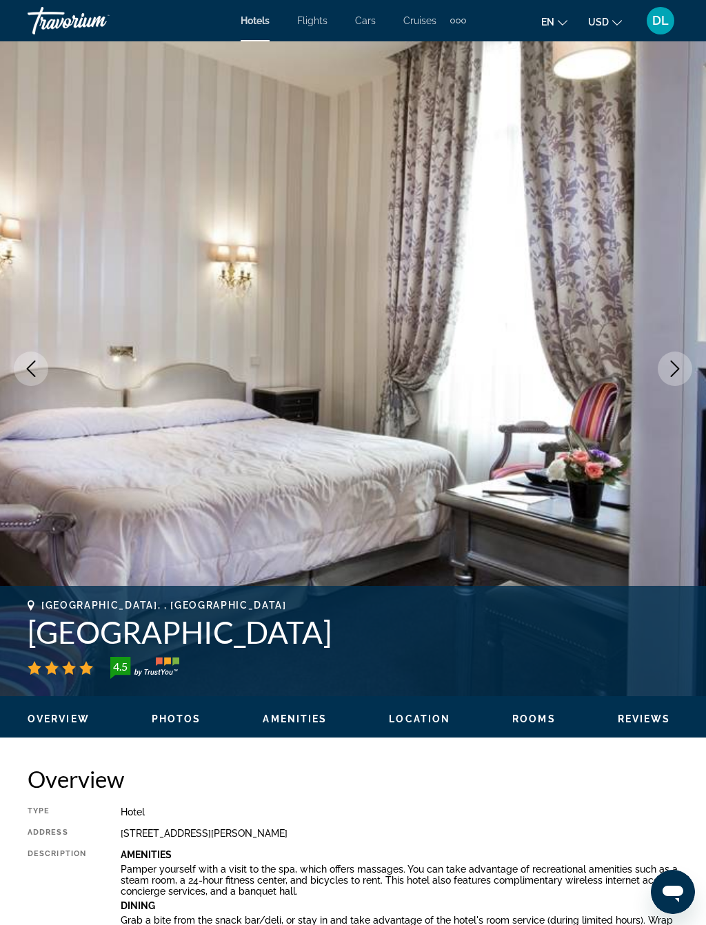
click at [676, 378] on button "Next image" at bounding box center [674, 368] width 34 height 34
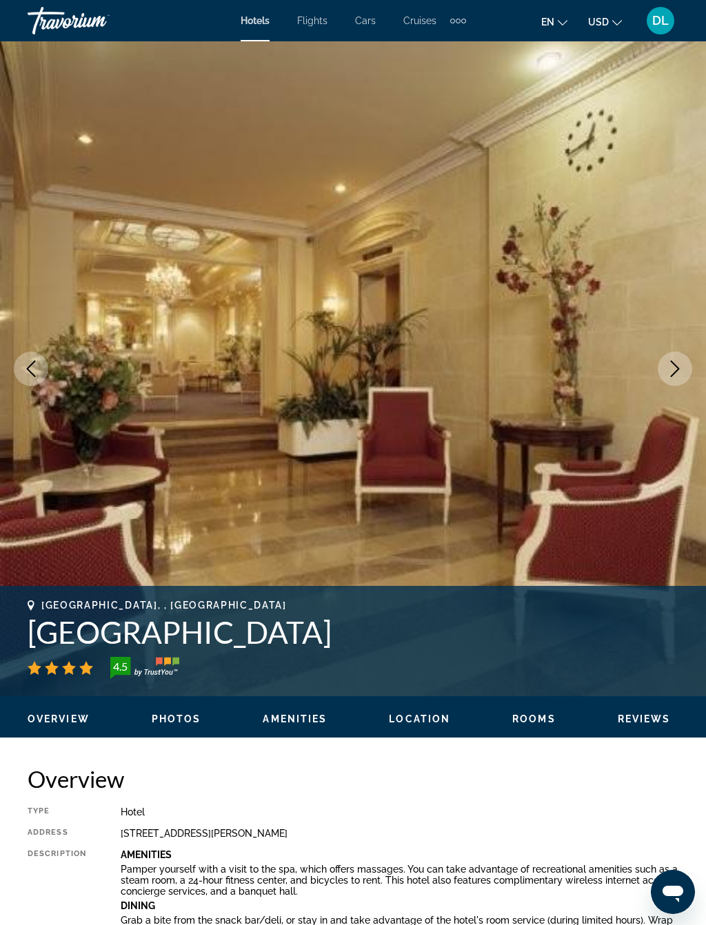
click at [671, 391] on img "Main content" at bounding box center [353, 368] width 706 height 655
click at [680, 383] on button "Next image" at bounding box center [674, 368] width 34 height 34
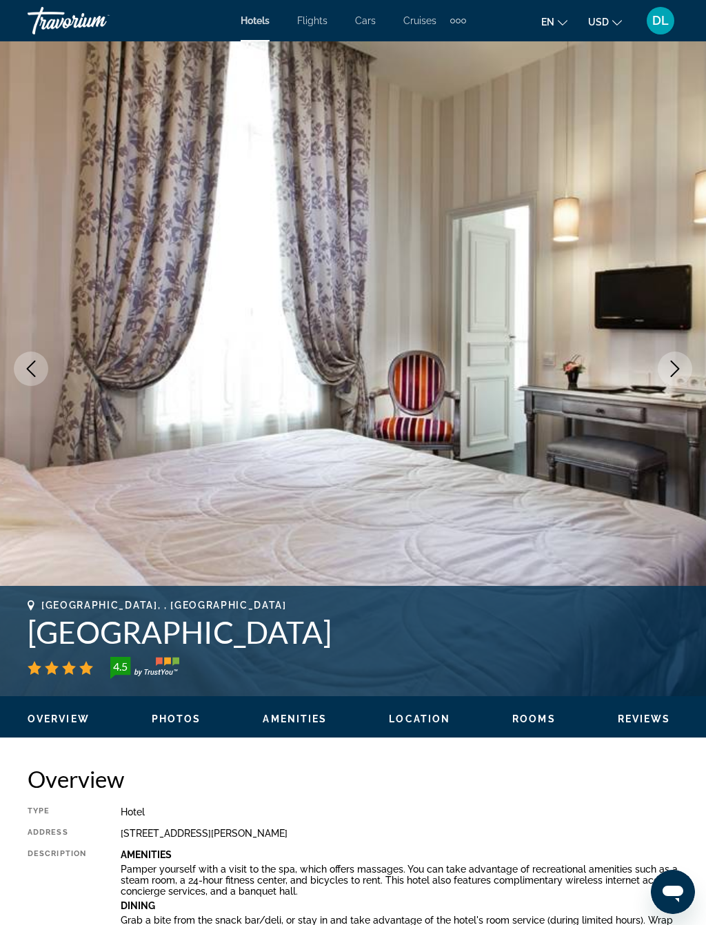
click at [666, 391] on img "Main content" at bounding box center [353, 368] width 706 height 655
click at [675, 384] on button "Next image" at bounding box center [674, 368] width 34 height 34
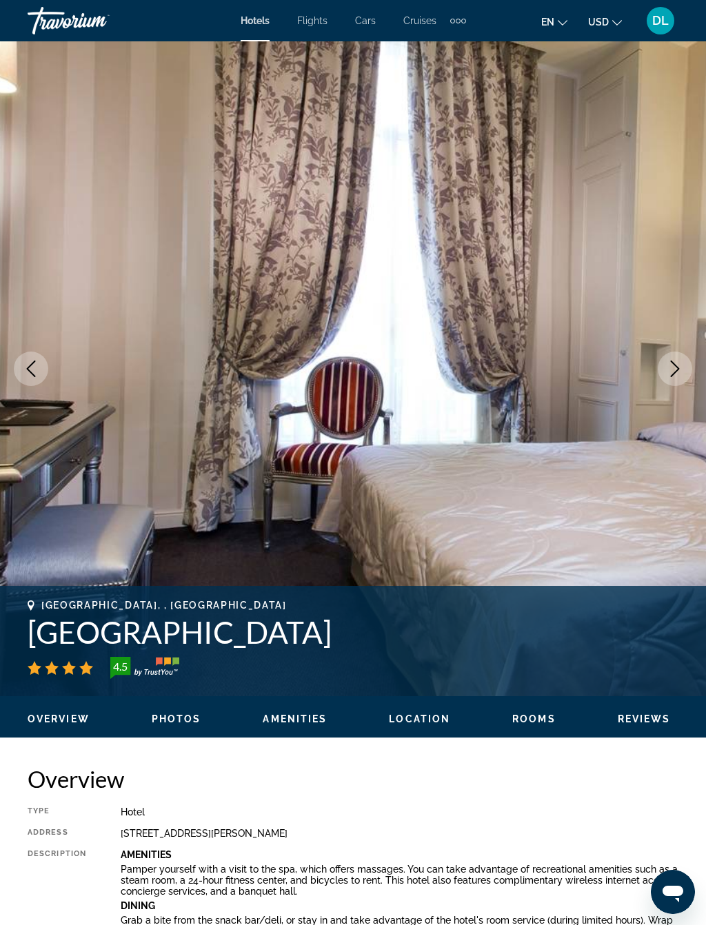
click at [677, 375] on icon "Next image" at bounding box center [674, 368] width 17 height 17
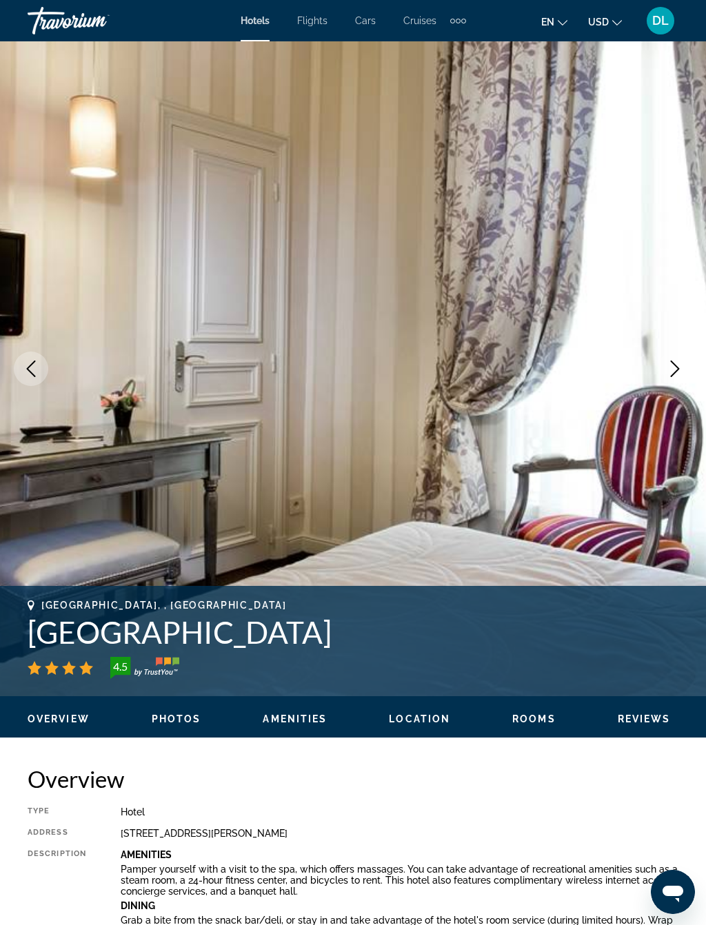
click at [668, 379] on button "Next image" at bounding box center [674, 368] width 34 height 34
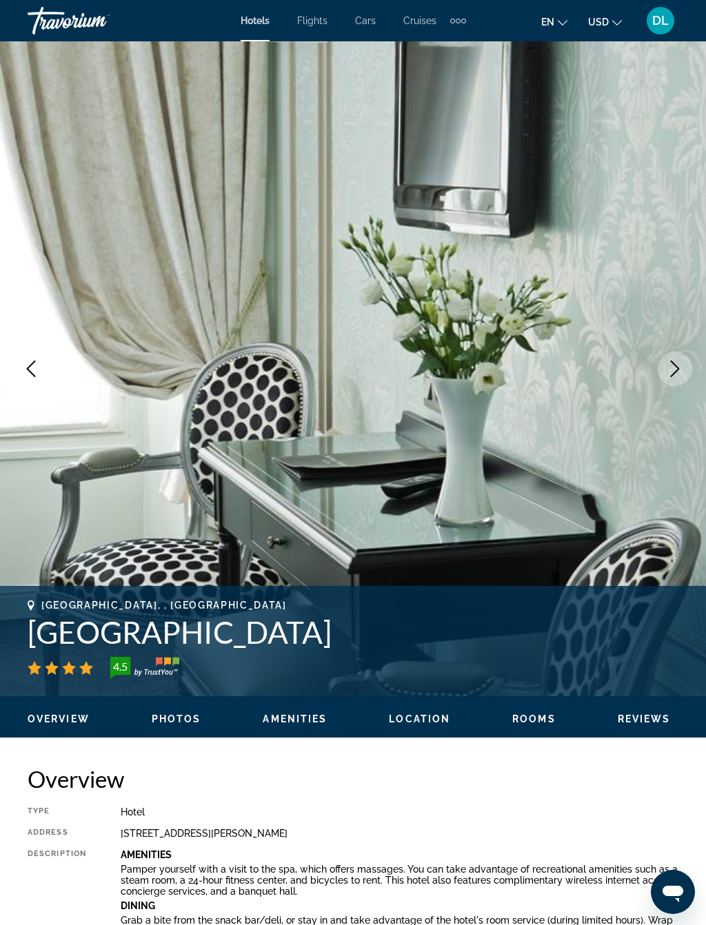
click at [684, 378] on button "Next image" at bounding box center [674, 368] width 34 height 34
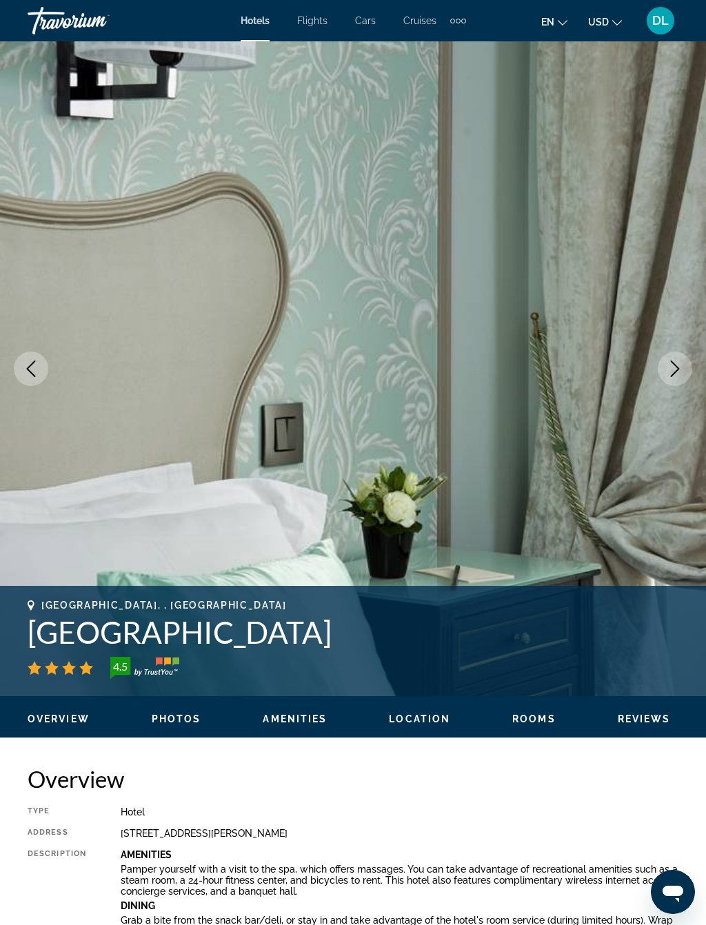
click at [673, 380] on button "Next image" at bounding box center [674, 368] width 34 height 34
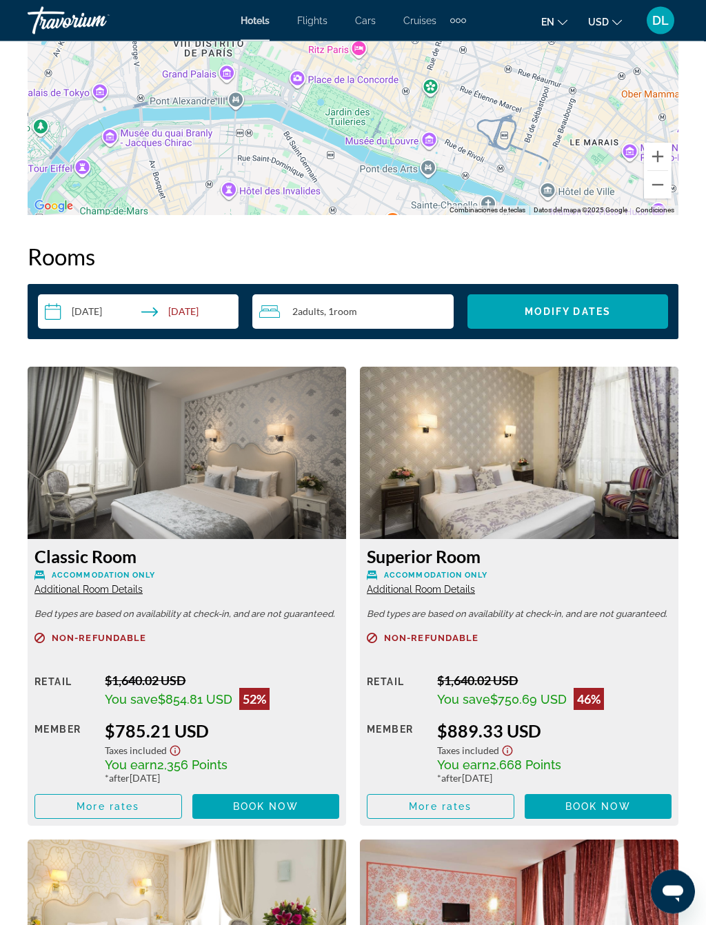
scroll to position [2004, 0]
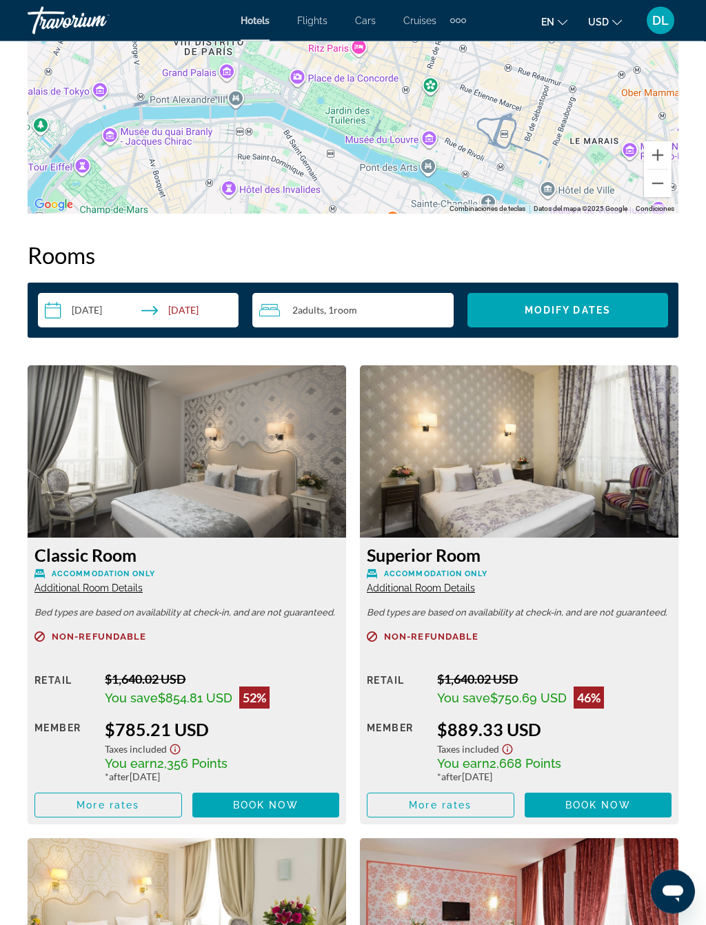
click at [125, 797] on span "Main content" at bounding box center [108, 805] width 146 height 33
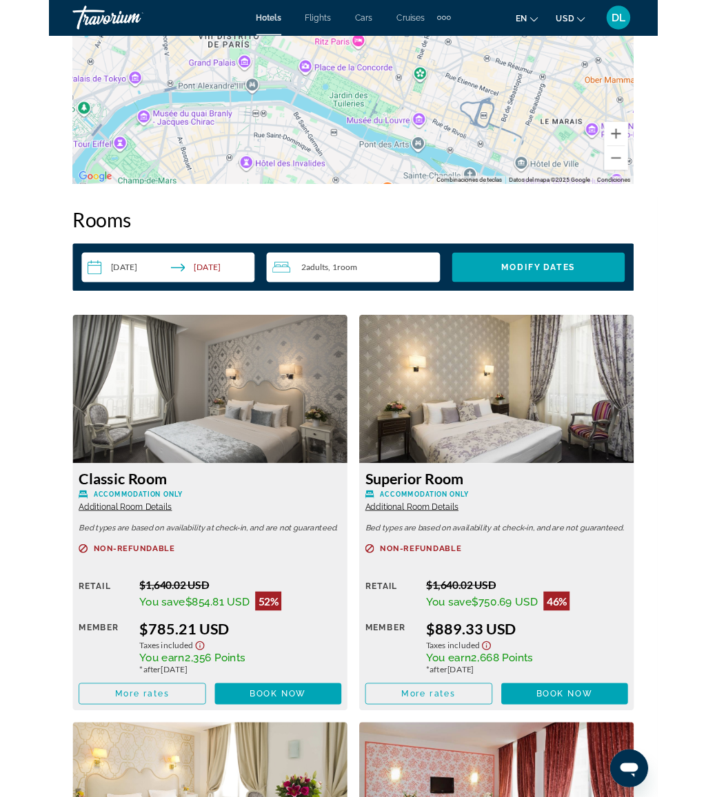
scroll to position [0, 0]
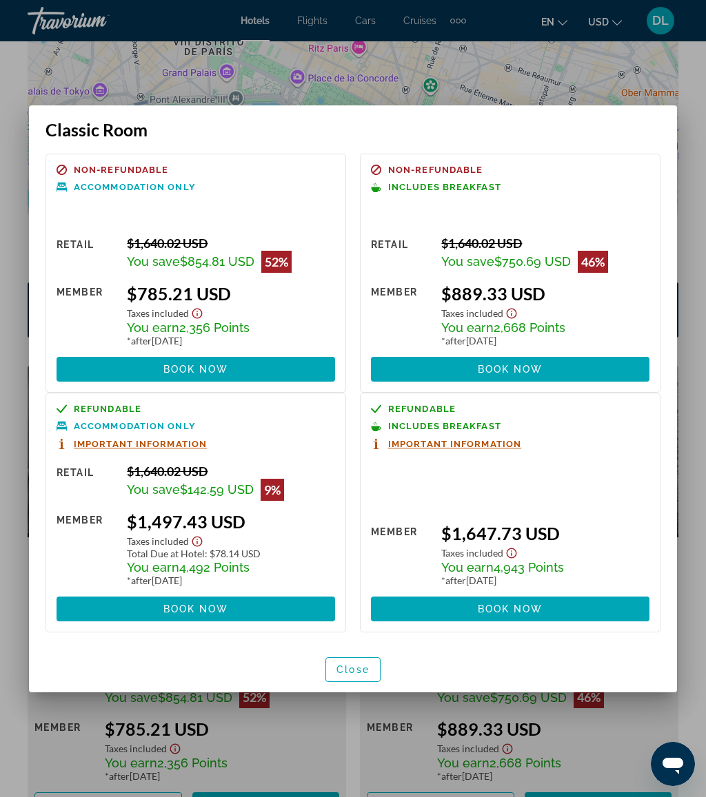
click at [554, 367] on span at bounding box center [510, 369] width 278 height 33
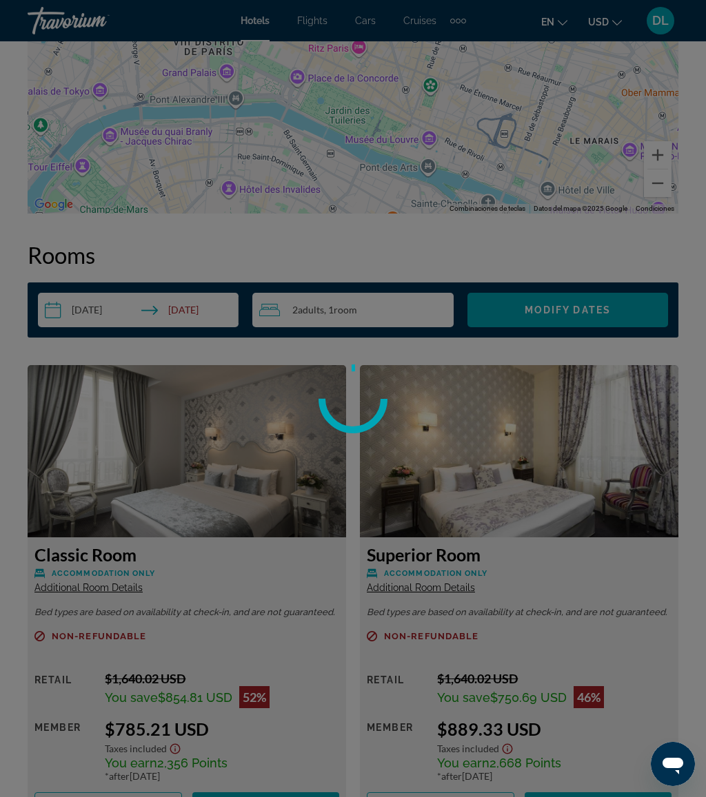
scroll to position [2005, 0]
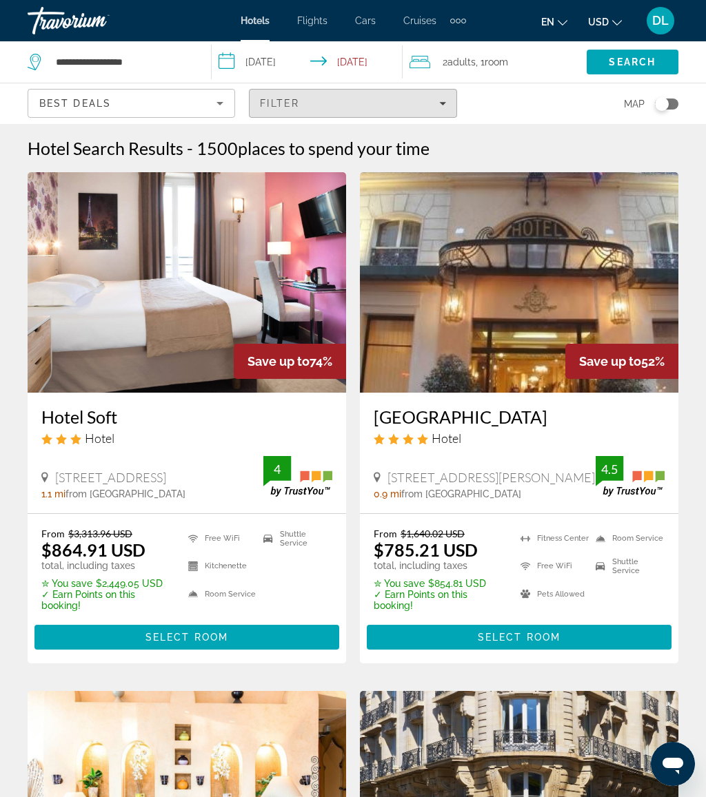
click at [389, 105] on div "Filter" at bounding box center [352, 103] width 185 height 11
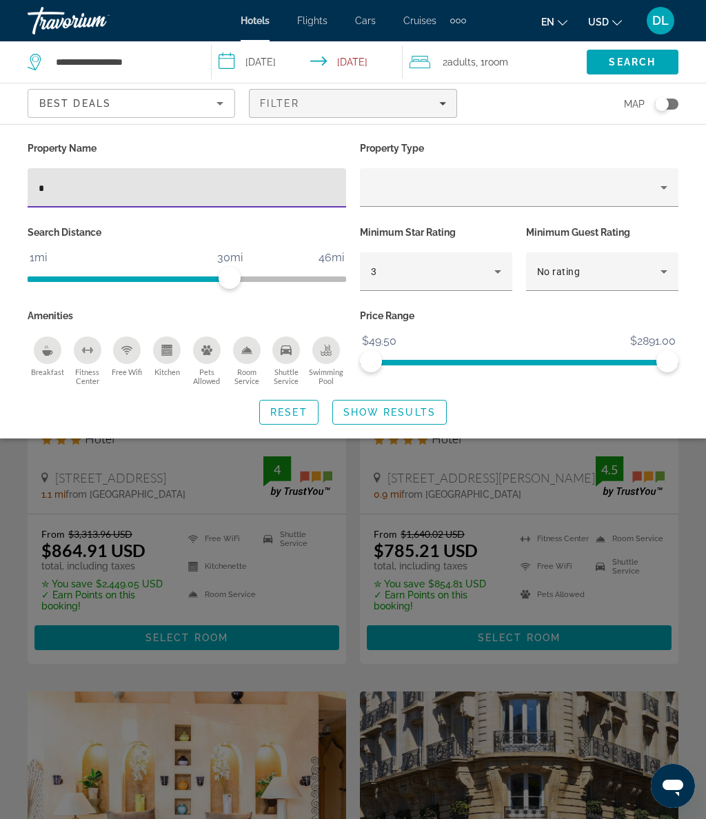
type input "**"
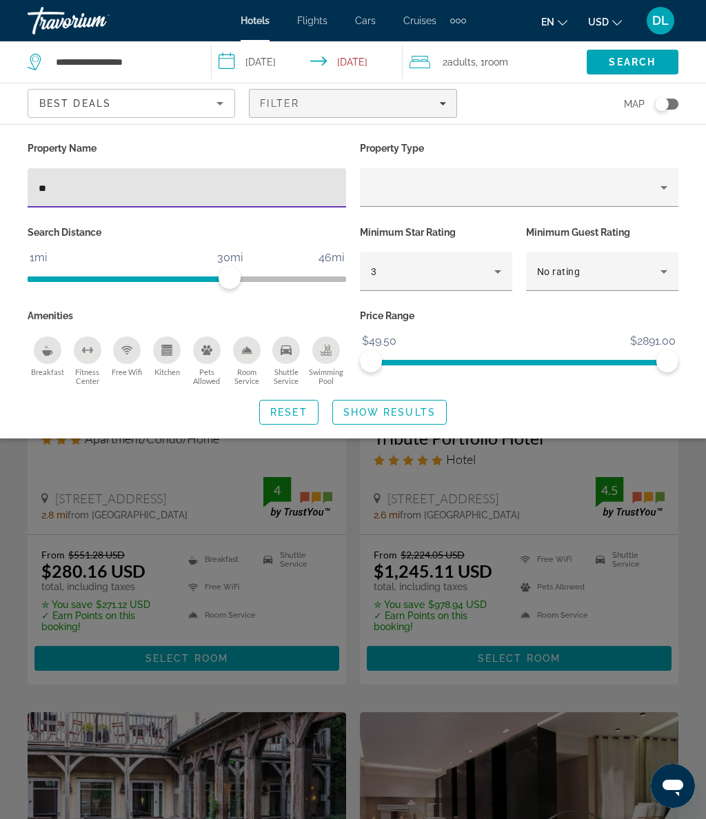
click at [420, 407] on span "Show Results" at bounding box center [389, 412] width 92 height 11
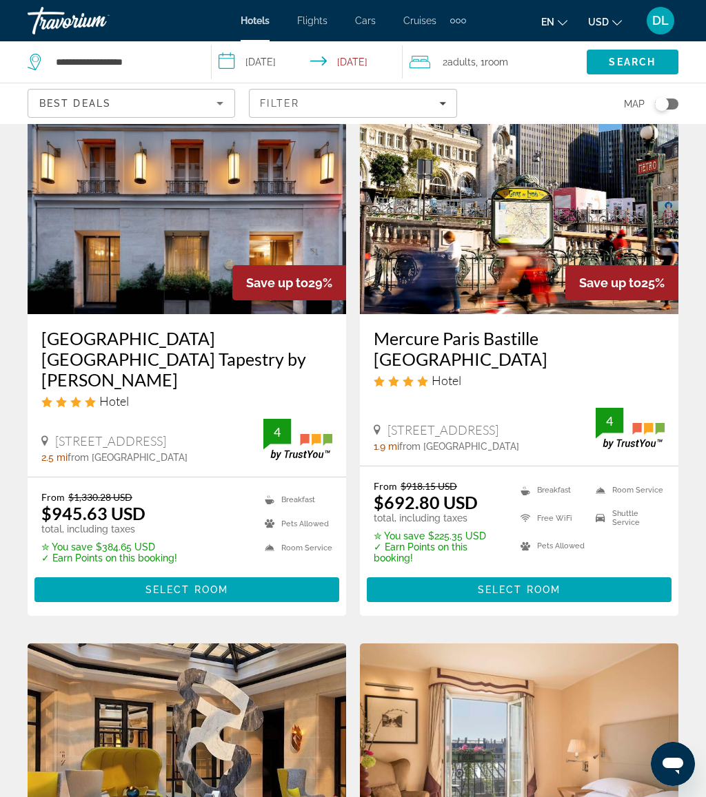
scroll to position [1677, 0]
click at [500, 585] on span "Select Room" at bounding box center [519, 590] width 83 height 11
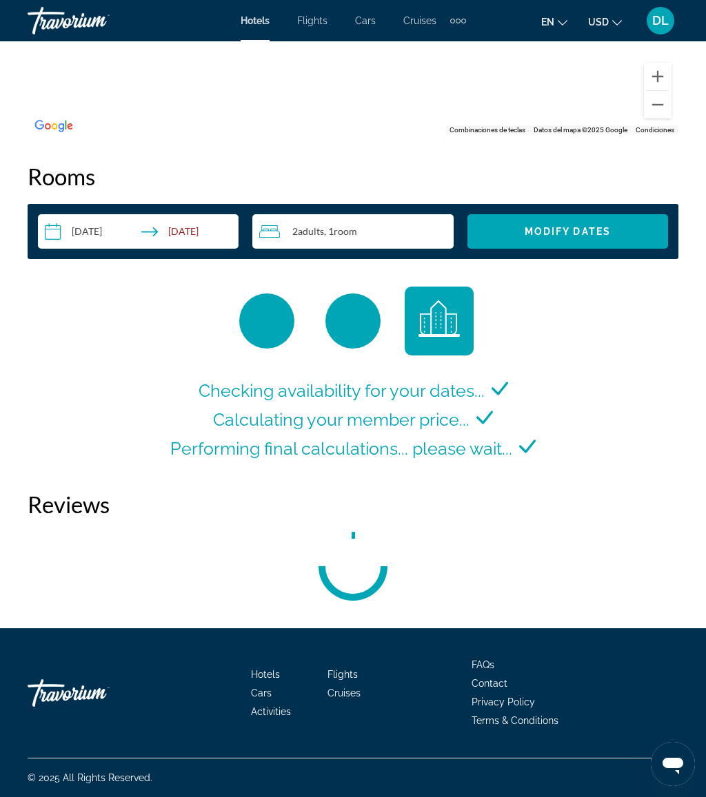
scroll to position [2084, 0]
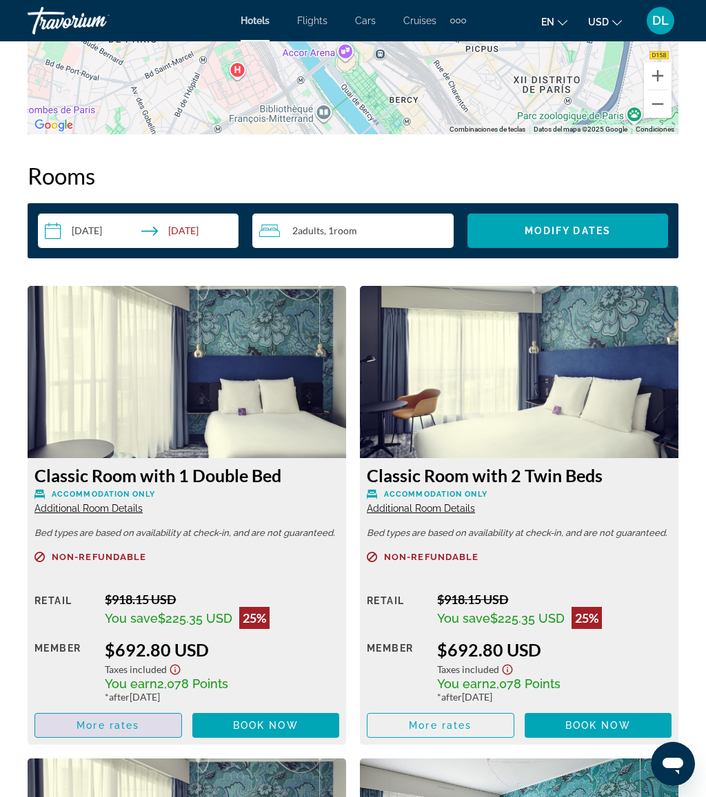
click at [114, 718] on span "Main content" at bounding box center [108, 725] width 146 height 33
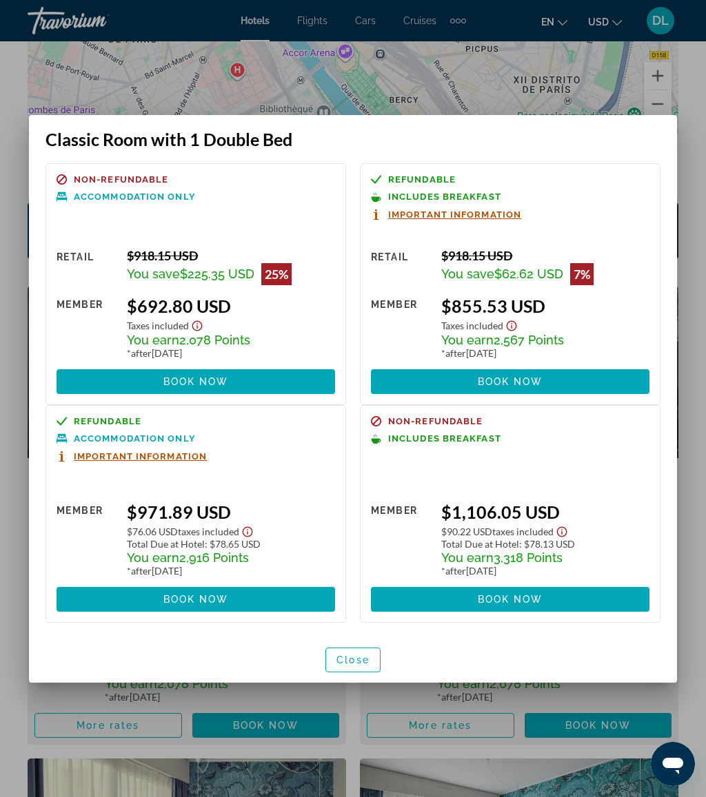
click at [537, 85] on div at bounding box center [353, 398] width 706 height 797
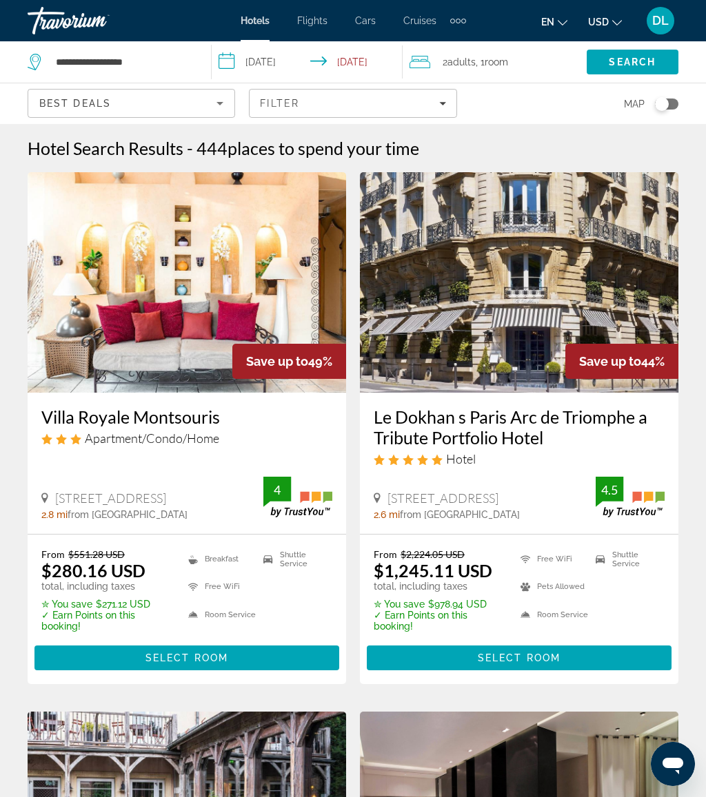
click at [398, 103] on div "Filter" at bounding box center [352, 103] width 185 height 11
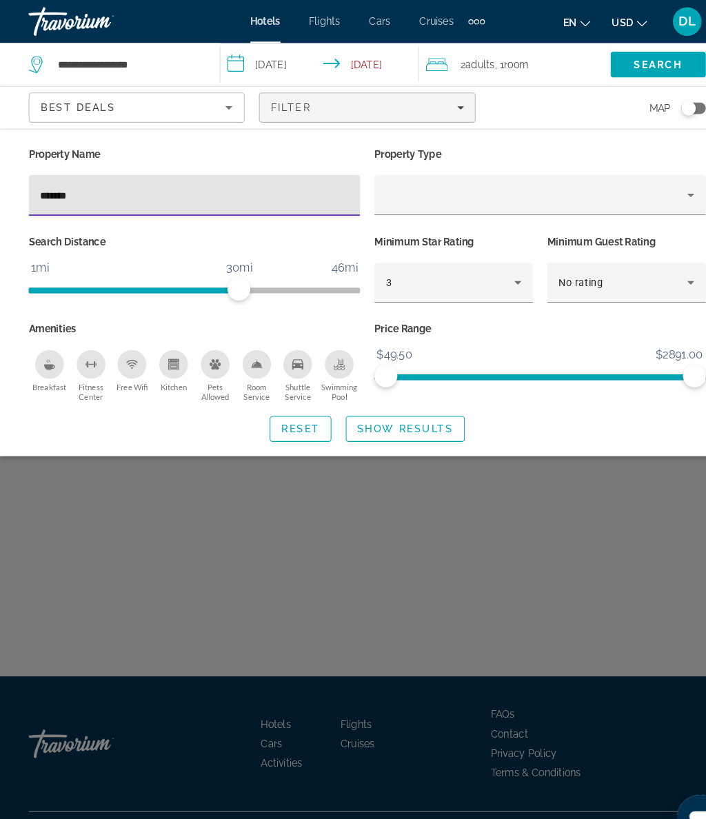
type input "******"
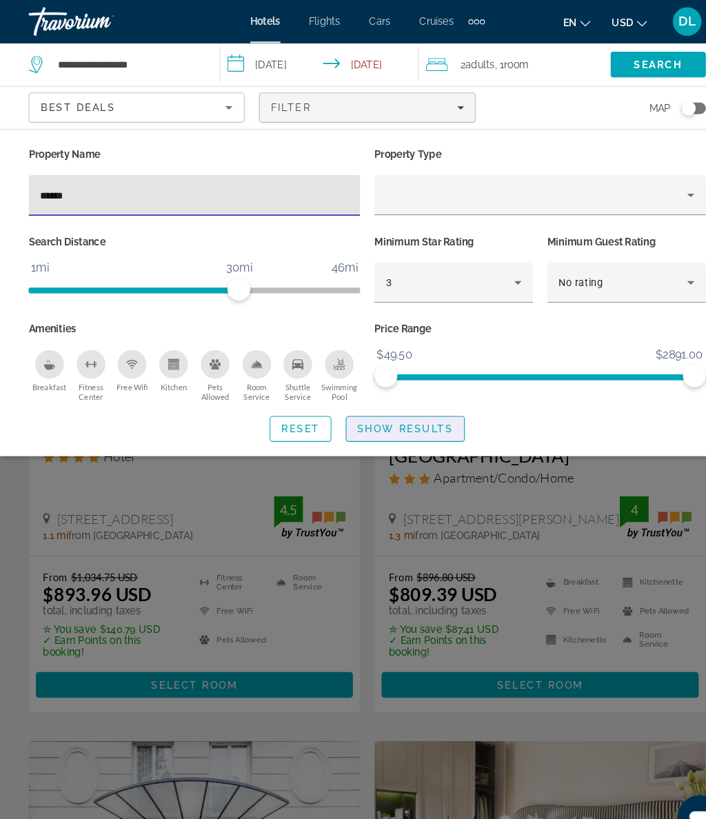
click at [390, 418] on span "Search widget" at bounding box center [389, 412] width 113 height 33
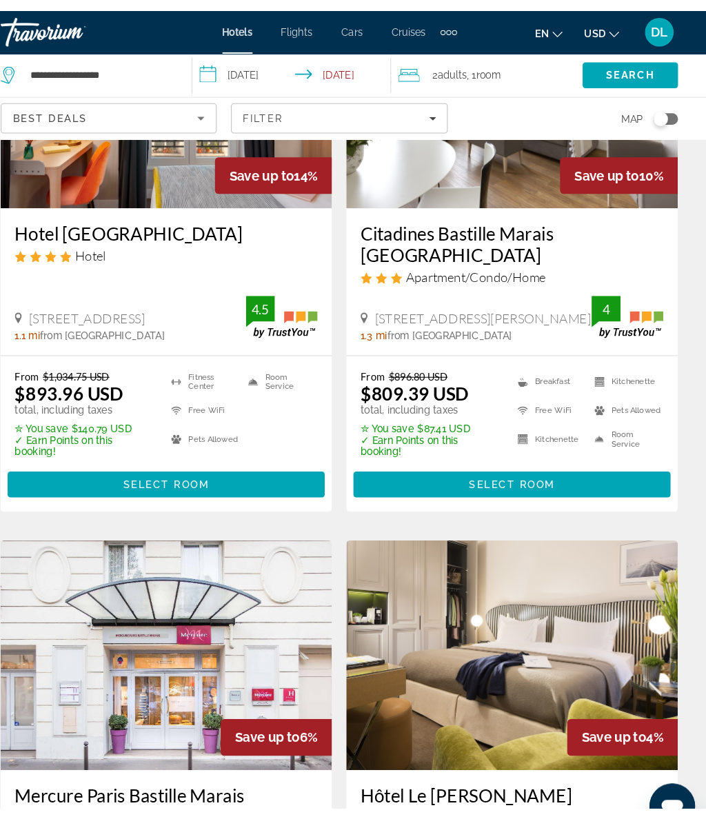
scroll to position [197, 0]
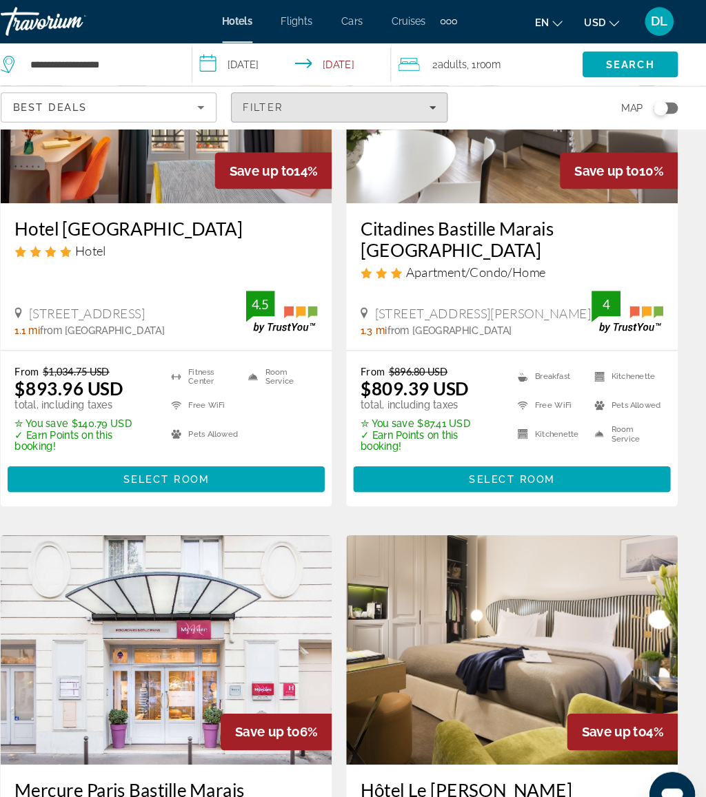
click at [393, 101] on div "Filter" at bounding box center [352, 103] width 185 height 11
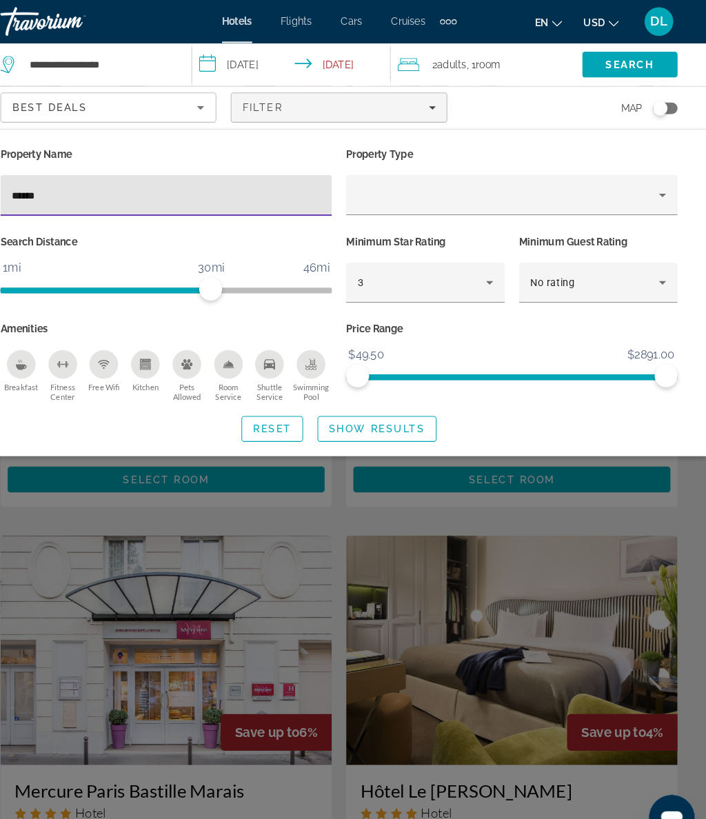
click at [65, 195] on input "******" at bounding box center [187, 188] width 296 height 17
type input "*"
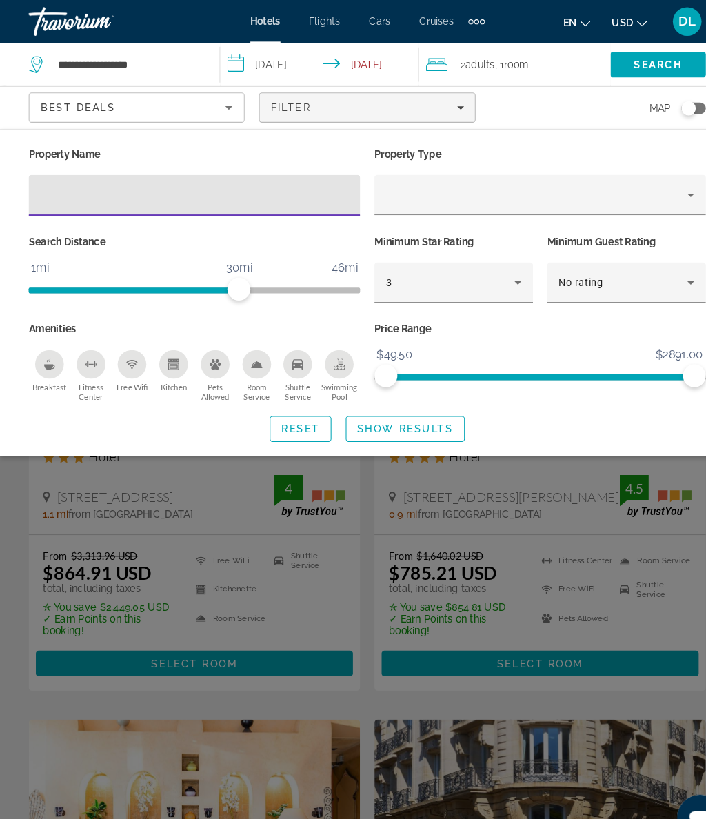
click at [408, 408] on span "Show Results" at bounding box center [389, 412] width 92 height 11
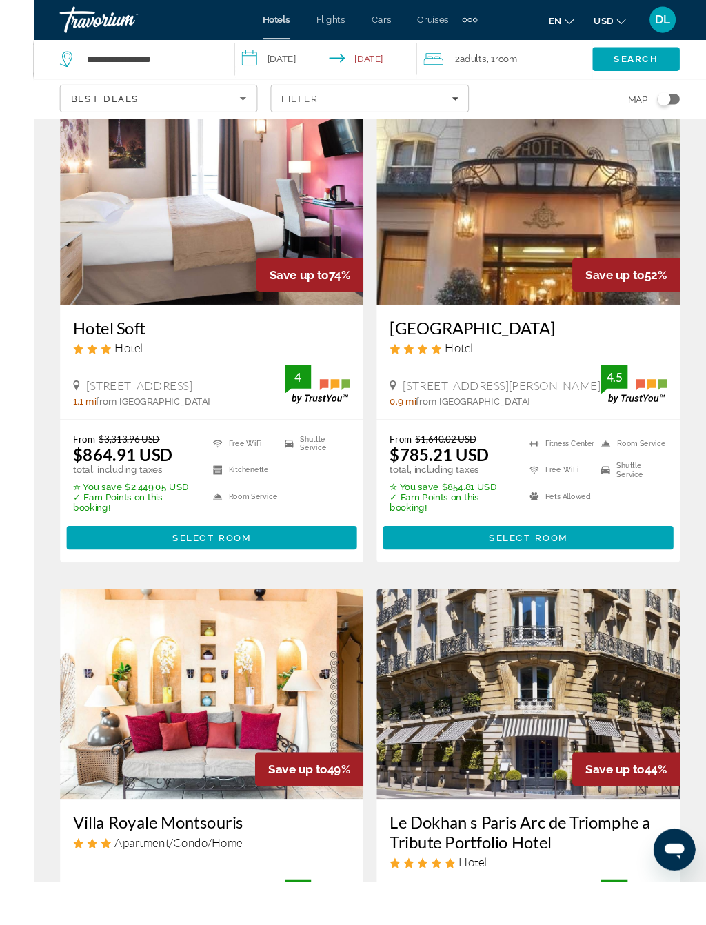
scroll to position [150, 0]
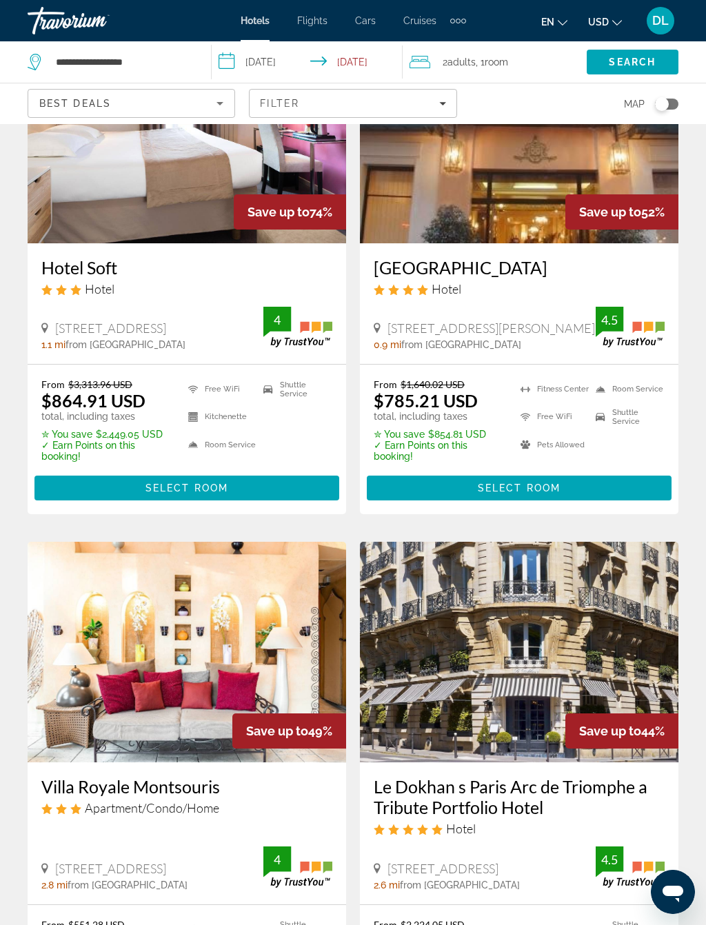
click at [662, 19] on span "DL" at bounding box center [660, 21] width 17 height 14
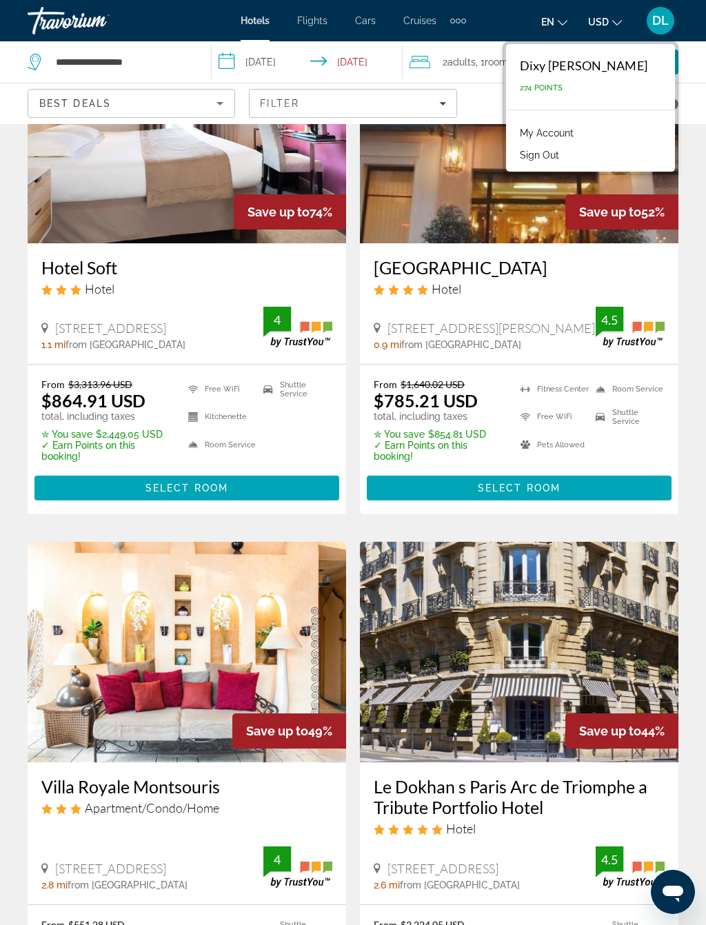
click at [521, 483] on span "Select Room" at bounding box center [519, 487] width 83 height 11
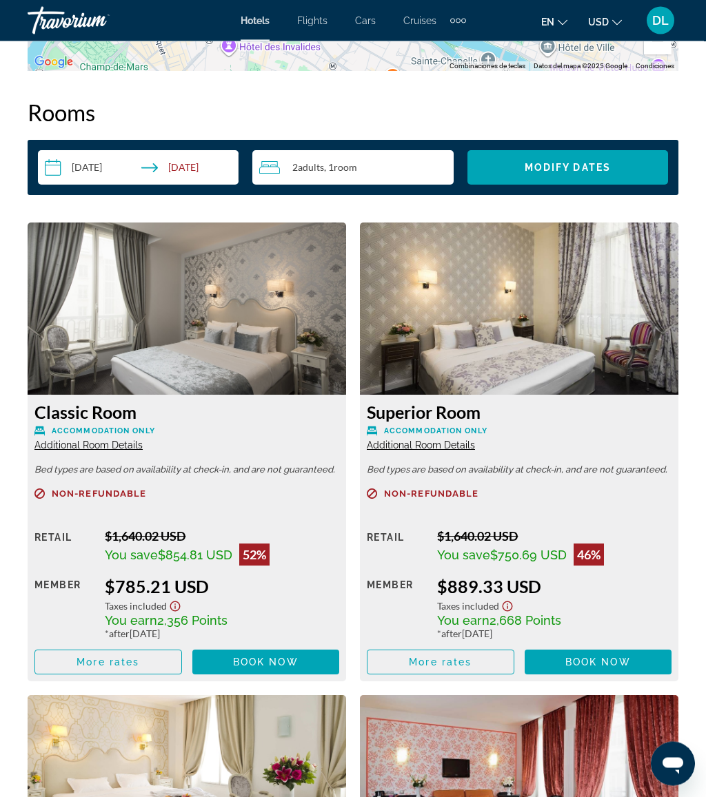
scroll to position [2147, 0]
click at [134, 658] on span "More rates" at bounding box center [107, 662] width 63 height 11
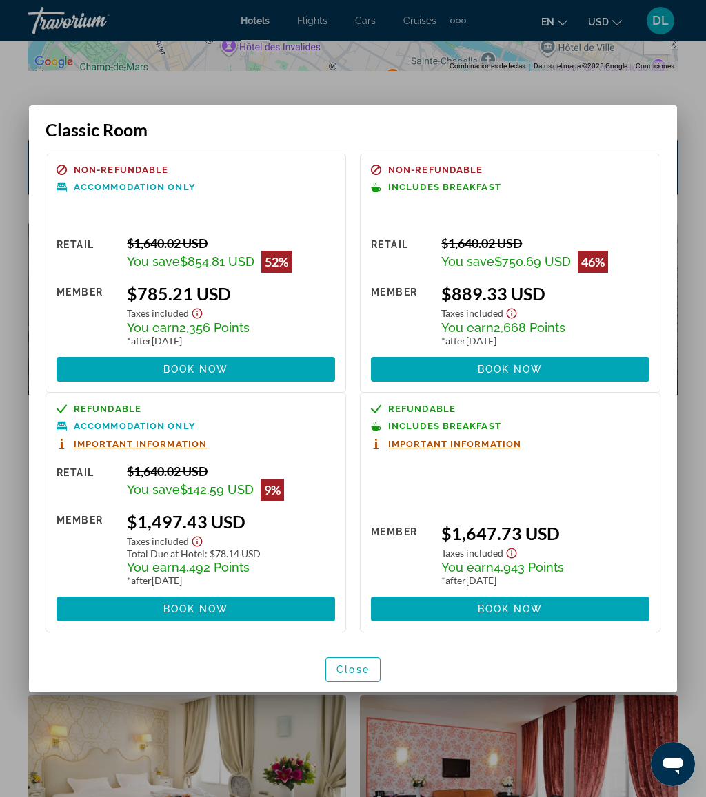
click at [433, 65] on div at bounding box center [353, 398] width 706 height 797
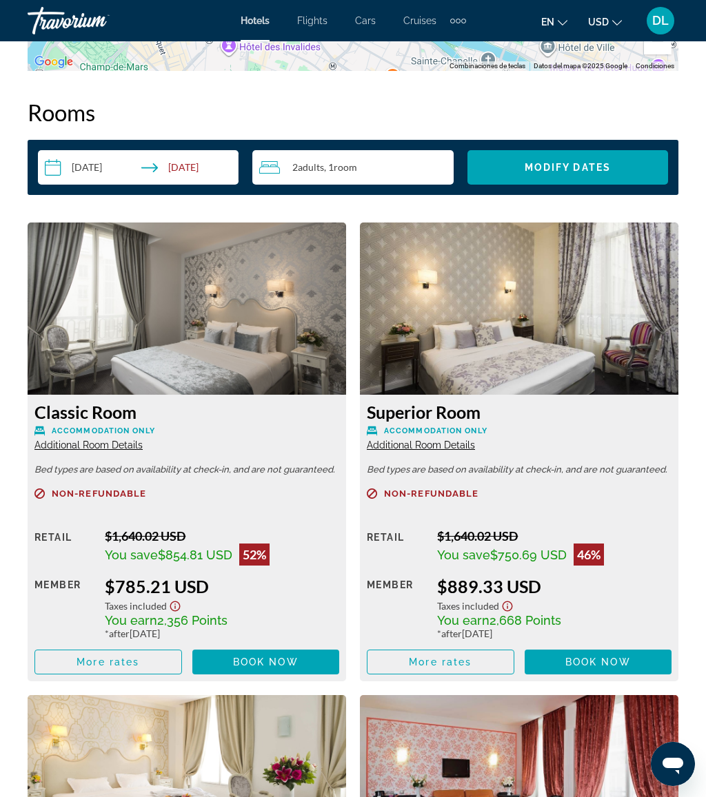
scroll to position [2147, 0]
click at [663, 14] on span "DL" at bounding box center [660, 21] width 17 height 14
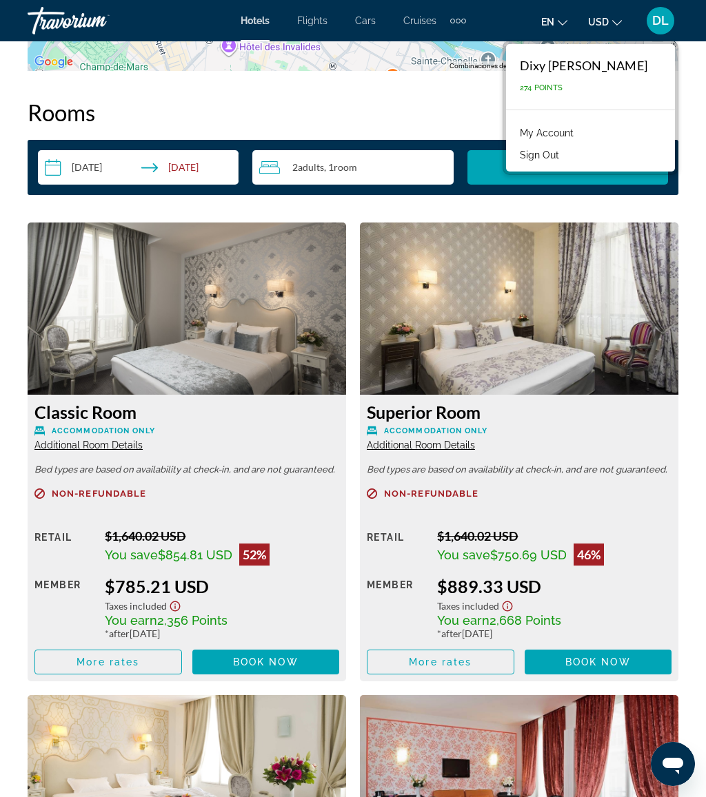
click at [552, 127] on link "My Account" at bounding box center [547, 133] width 68 height 18
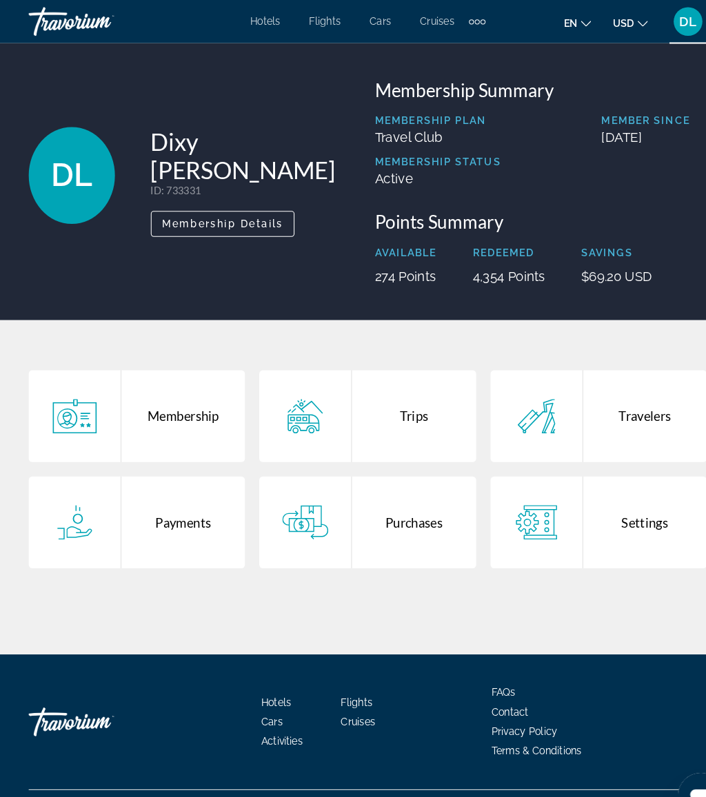
click at [398, 402] on div "Trips" at bounding box center [397, 400] width 119 height 88
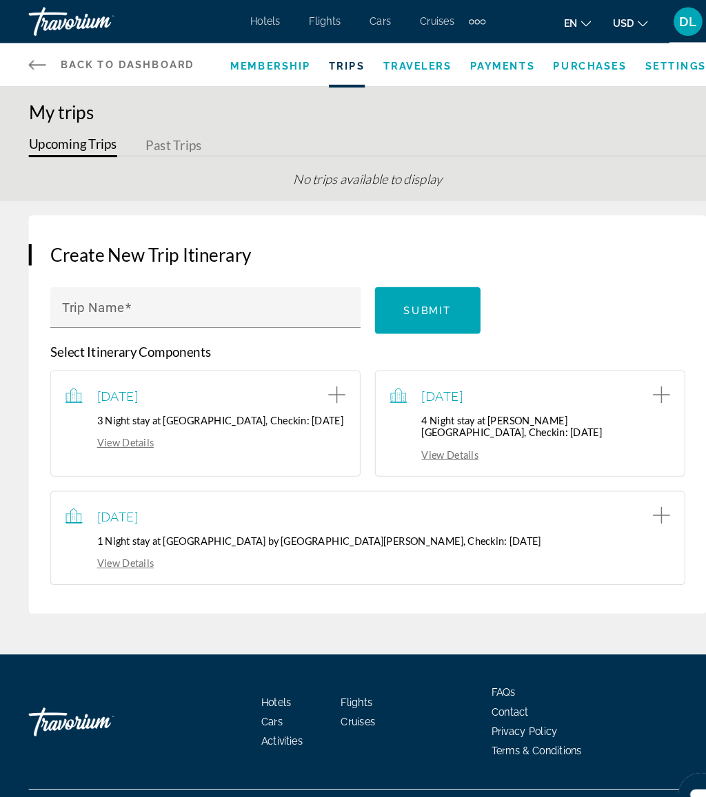
click at [429, 428] on div "View Details" at bounding box center [508, 435] width 269 height 15
click at [429, 431] on link "View Details" at bounding box center [416, 437] width 85 height 12
click at [422, 432] on link "View Details" at bounding box center [416, 437] width 85 height 12
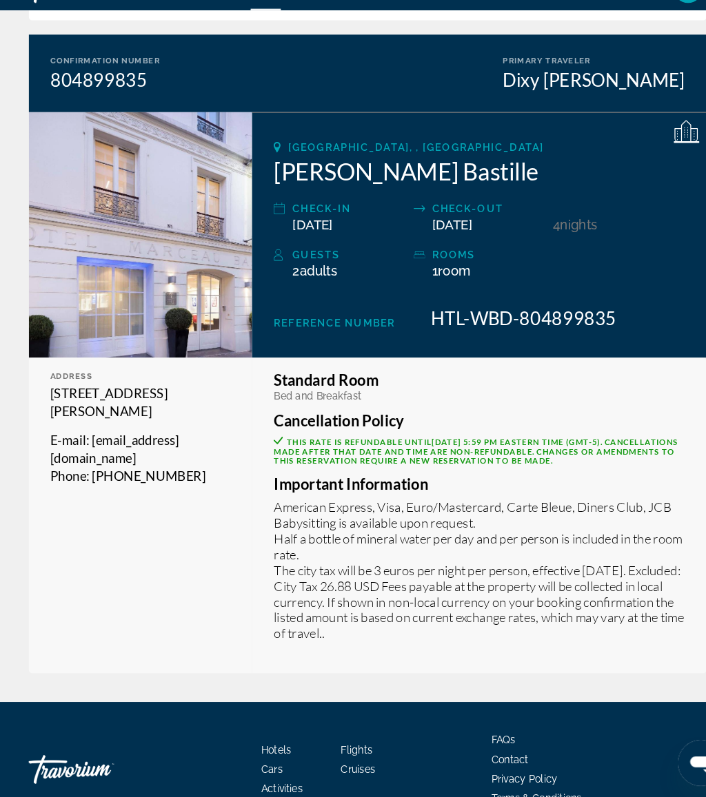
scroll to position [183, 0]
